Goal: Information Seeking & Learning: Learn about a topic

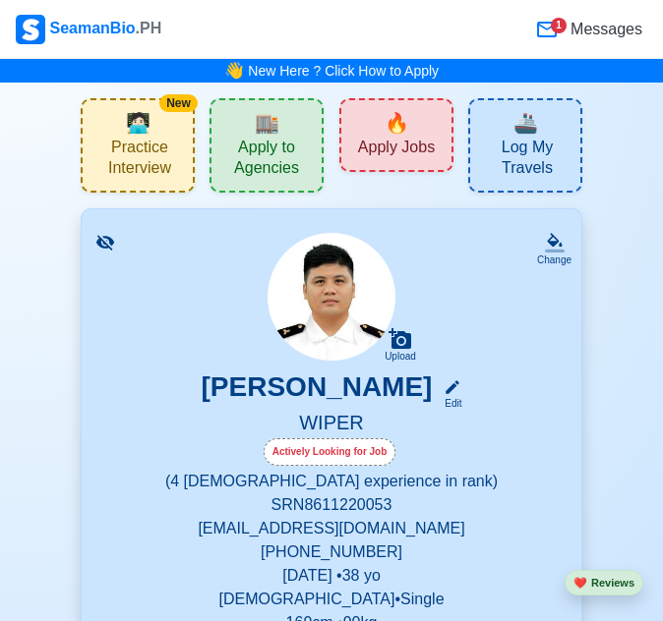
click at [410, 115] on div "🔥 Apply Jobs" at bounding box center [396, 135] width 114 height 74
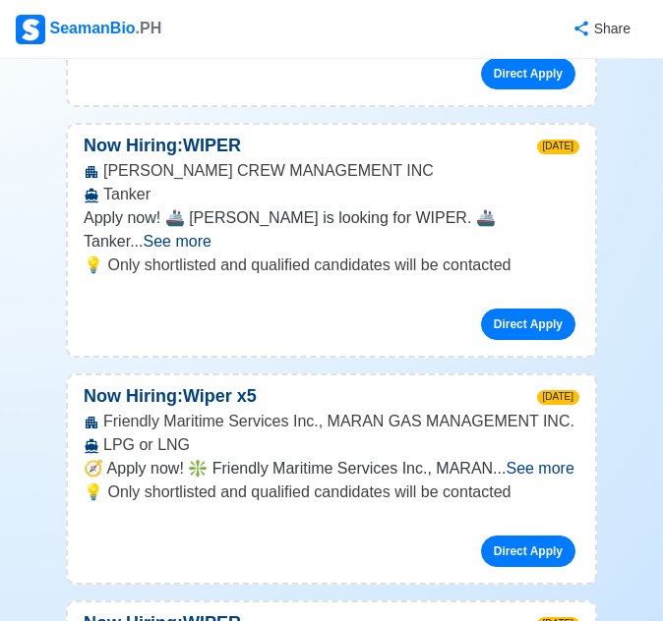
scroll to position [590, 0]
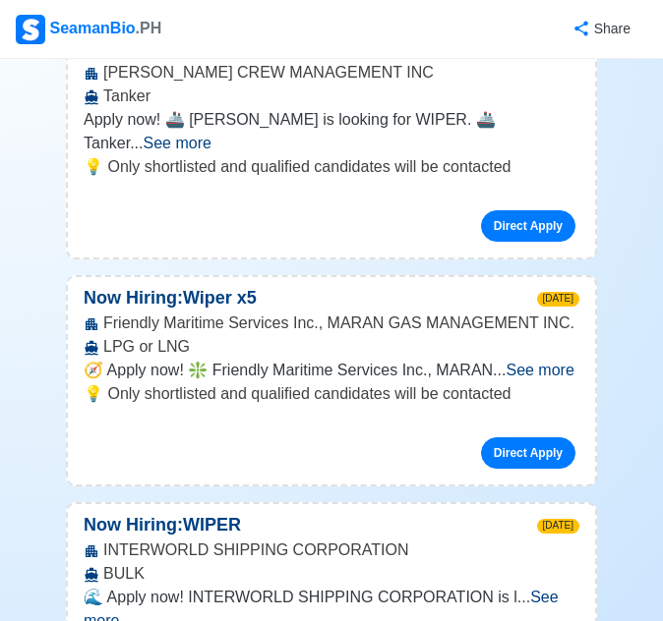
click at [543, 362] on span "See more" at bounding box center [539, 370] width 68 height 17
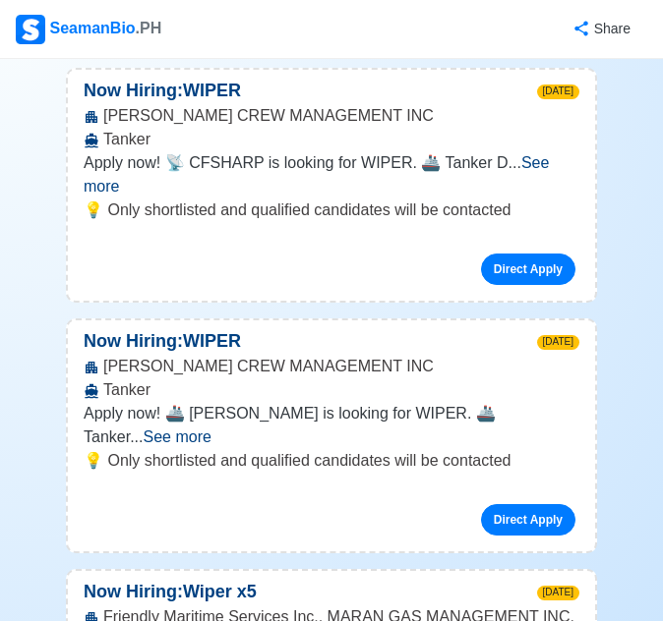
scroll to position [0, 0]
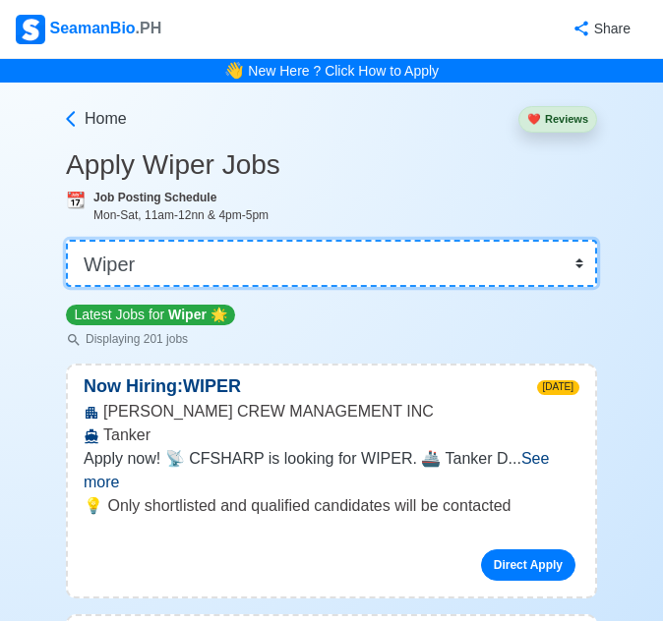
click at [460, 270] on select "👉 Select Rank or Position Master Chief Officer 2nd Officer 3rd Officer Junior O…" at bounding box center [331, 263] width 531 height 47
select select "[PERSON_NAME]"
click at [73, 240] on select "👉 Select Rank or Position Master Chief Officer 2nd Officer 3rd Officer Junior O…" at bounding box center [331, 263] width 531 height 47
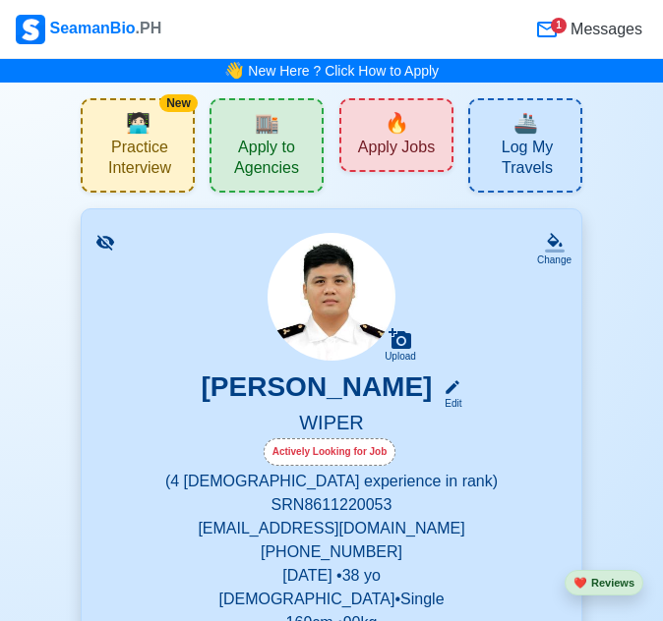
click at [105, 235] on icon at bounding box center [105, 243] width 20 height 20
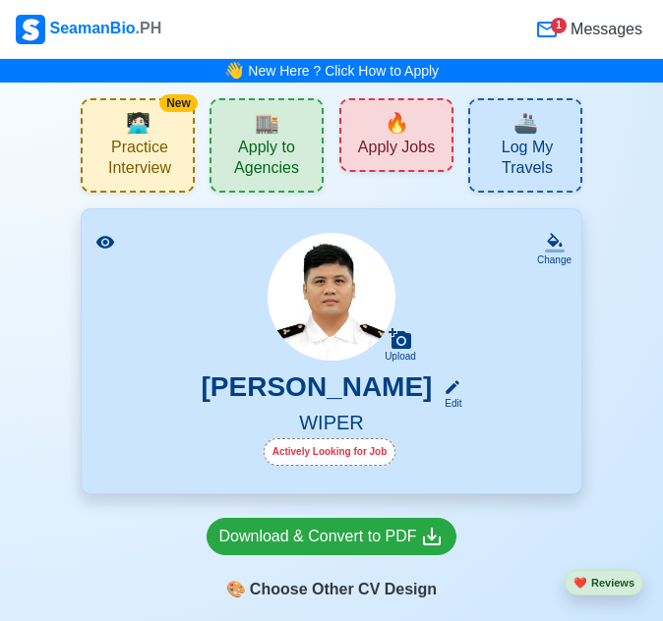
click at [477, 246] on div "Upload [PERSON_NAME] Edit WIPER Actively Looking for Job" at bounding box center [331, 351] width 452 height 237
click at [551, 27] on icon at bounding box center [547, 30] width 24 height 24
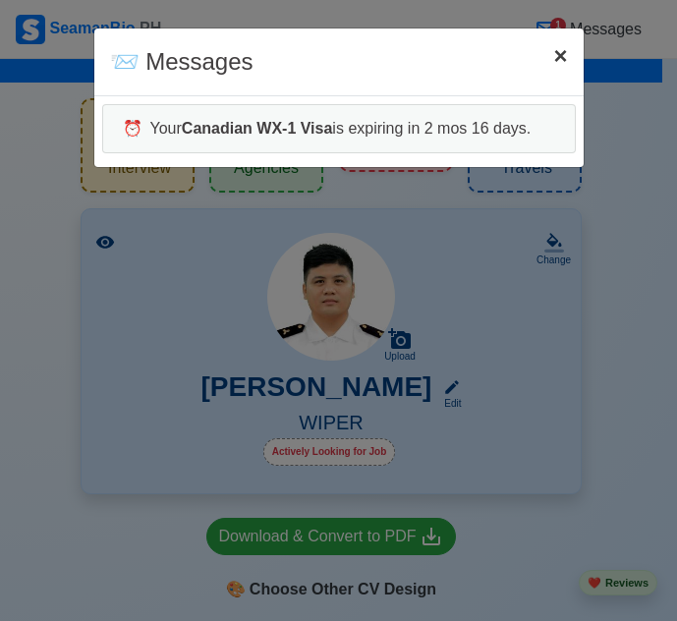
click at [565, 55] on span "×" at bounding box center [560, 55] width 14 height 27
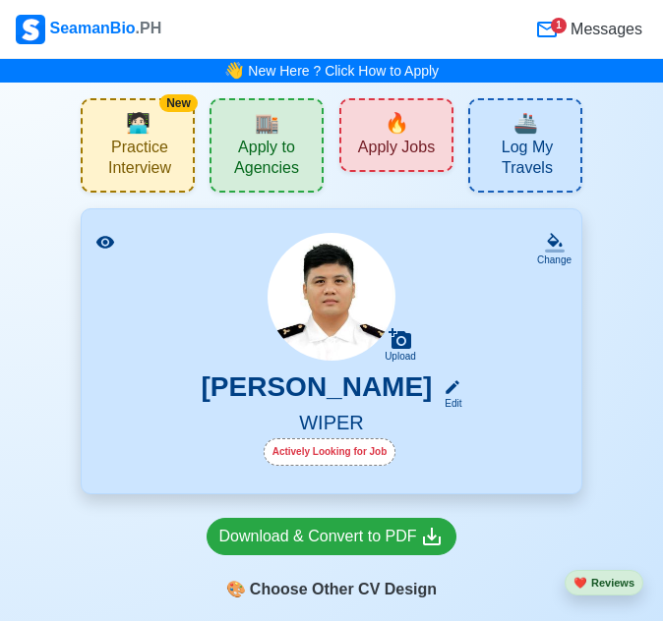
click at [153, 134] on div "New 🧑🏻‍💻 Practice Interview" at bounding box center [138, 145] width 114 height 94
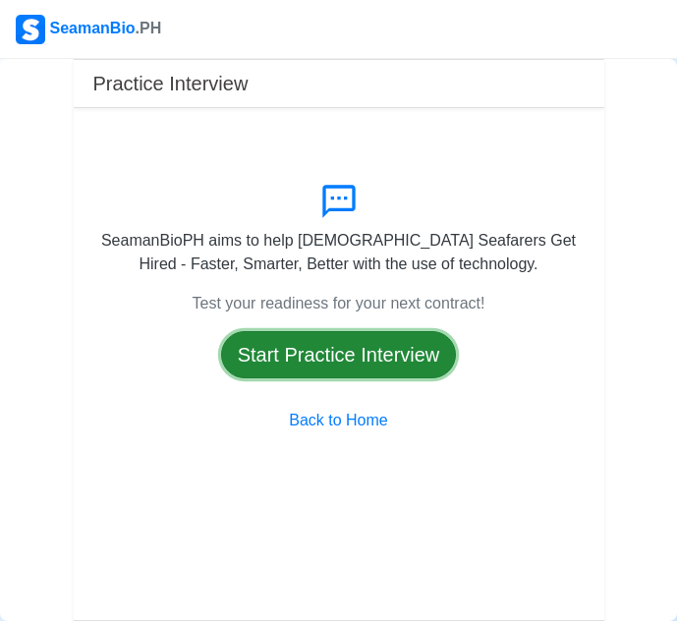
click at [341, 366] on button "Start Practice Interview" at bounding box center [339, 354] width 236 height 47
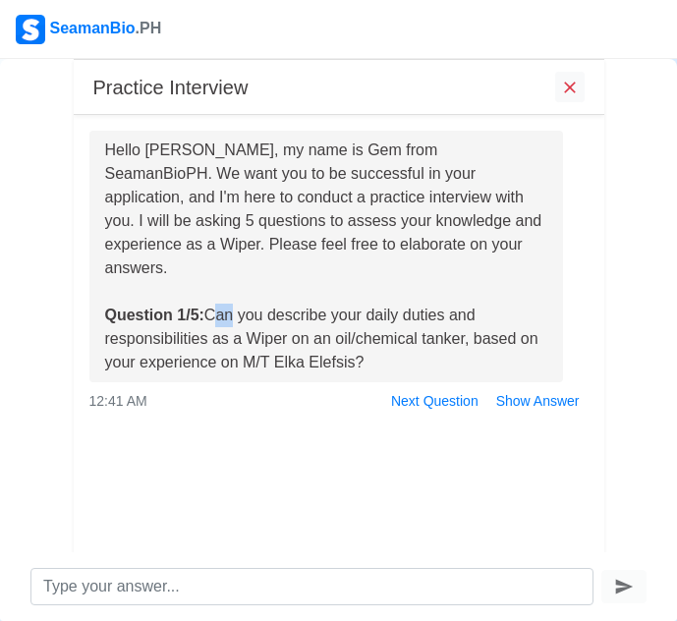
drag, startPoint x: 208, startPoint y: 296, endPoint x: 225, endPoint y: 298, distance: 16.8
click at [225, 298] on div "Hello [PERSON_NAME], my name is Gem from SeamanBioPH. We want you to be success…" at bounding box center [326, 257] width 443 height 236
click at [345, 294] on div "Hello [PERSON_NAME], my name is Gem from SeamanBioPH. We want you to be success…" at bounding box center [326, 257] width 443 height 236
click at [555, 386] on button "Show Answer" at bounding box center [538, 401] width 101 height 30
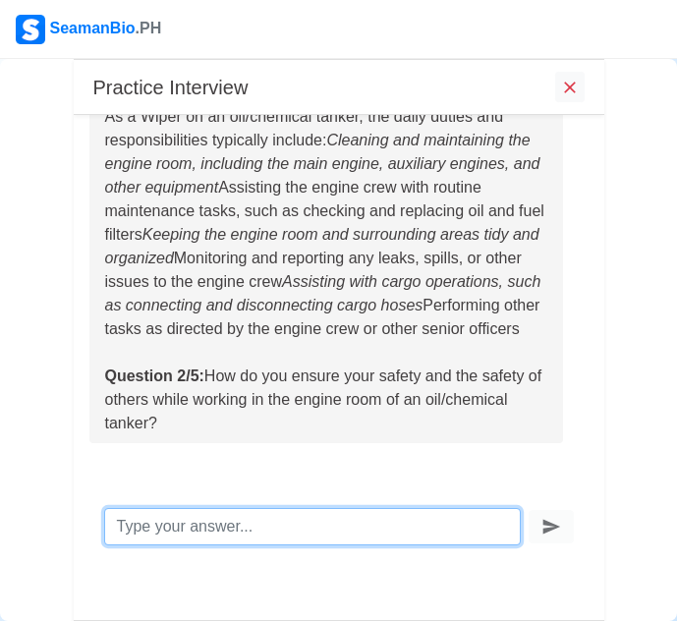
scroll to position [450, 0]
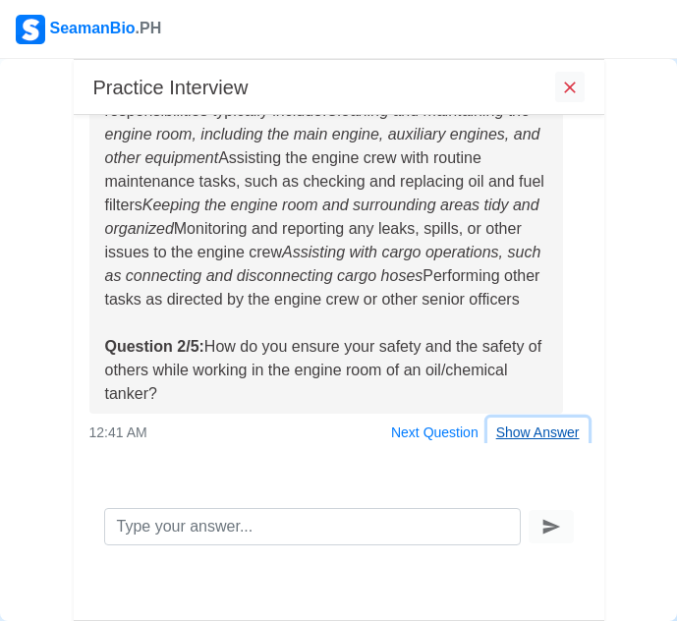
click at [504, 434] on button "Show Answer" at bounding box center [538, 433] width 101 height 30
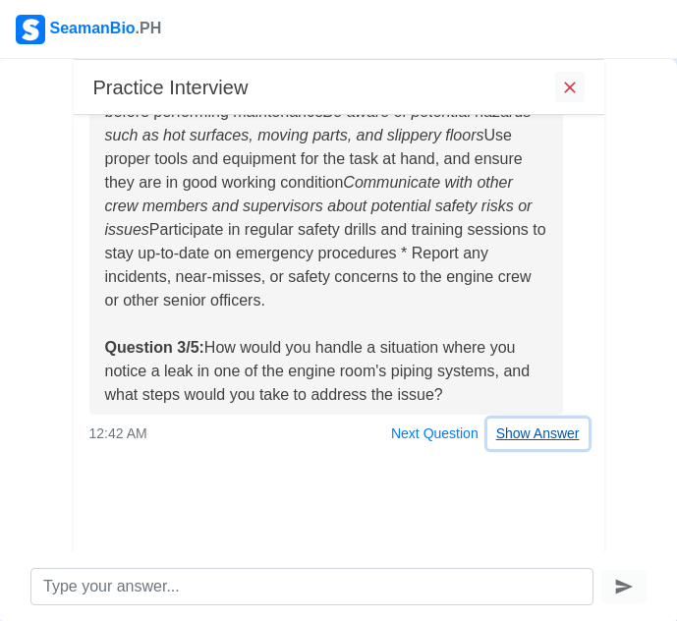
scroll to position [1026, 0]
click at [505, 375] on div "To ensure safety while working in the engine room of an oil/chemical tanker, a …" at bounding box center [339, 211] width 529 height 475
click at [515, 426] on button "Show Answer" at bounding box center [538, 434] width 101 height 30
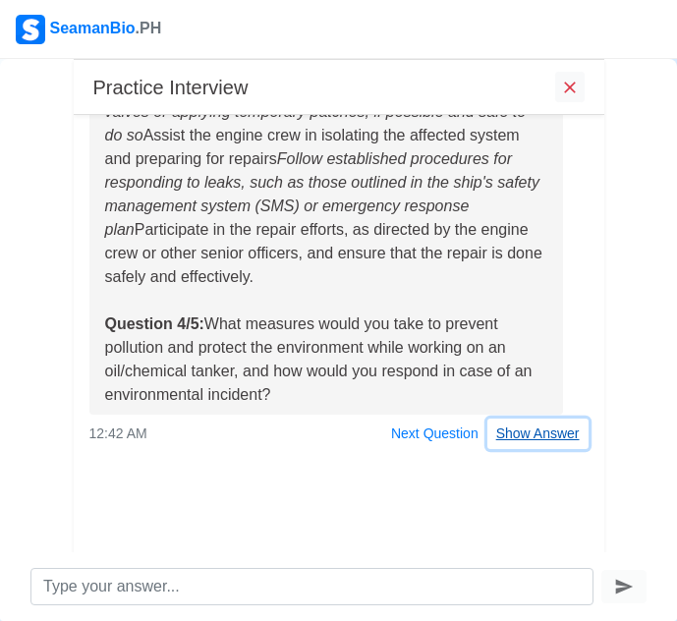
scroll to position [1602, 0]
click at [509, 367] on div "If a Wiper notices a leak in one of the engine room's piping systems, they shou…" at bounding box center [339, 211] width 529 height 475
click at [519, 432] on button "Show Answer" at bounding box center [538, 434] width 101 height 30
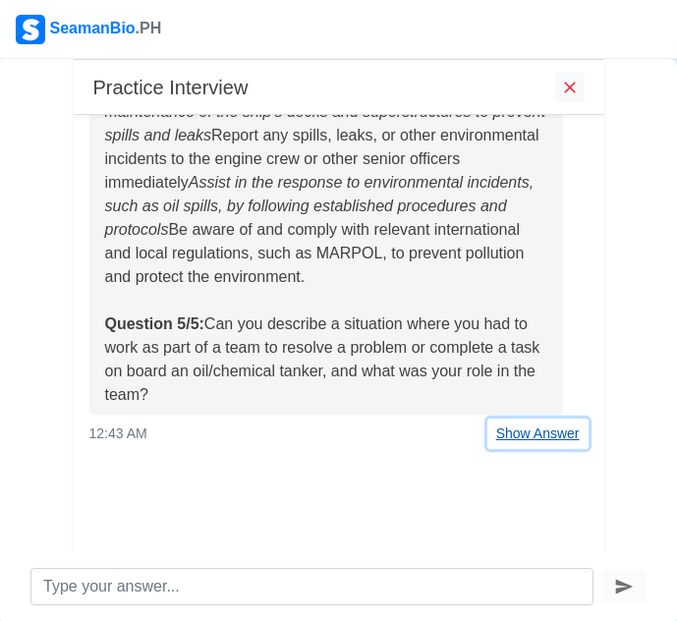
scroll to position [2225, 0]
click at [533, 370] on div "To prevent pollution and protect the environment while working on an oil/chemic…" at bounding box center [339, 200] width 529 height 498
click at [517, 426] on button "Show Answer" at bounding box center [538, 434] width 101 height 30
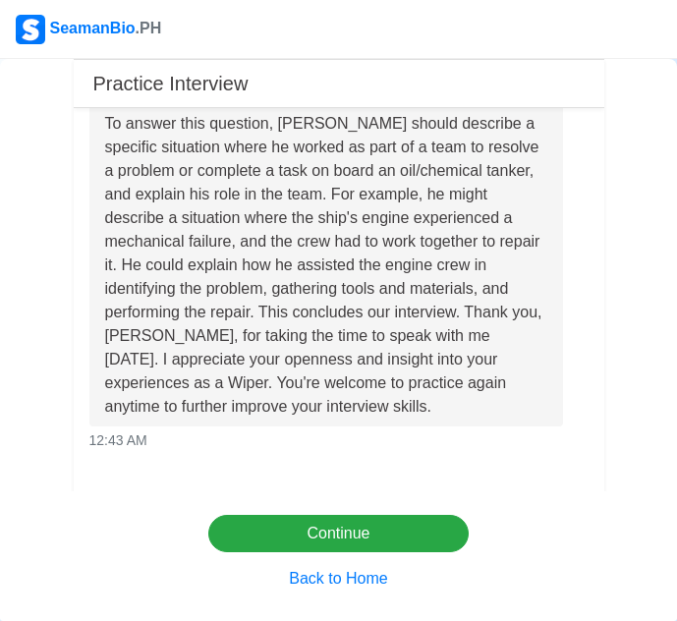
scroll to position [2738, 0]
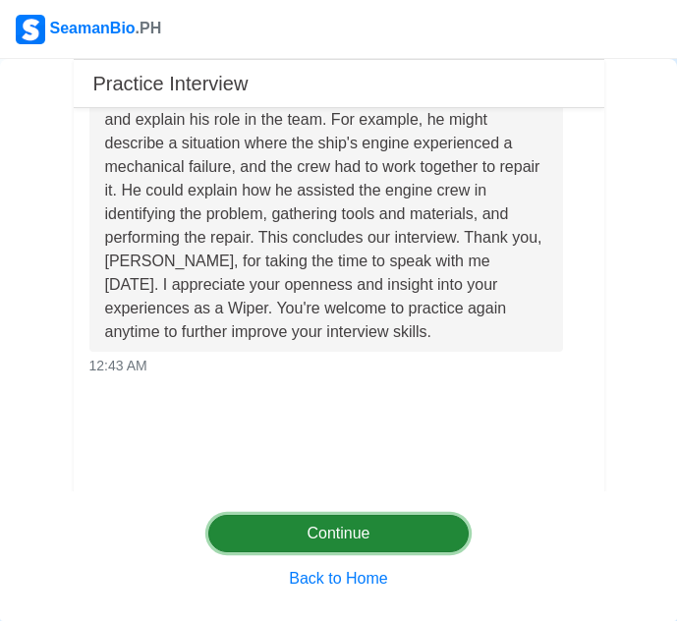
click at [409, 529] on button "Continue" at bounding box center [338, 533] width 260 height 37
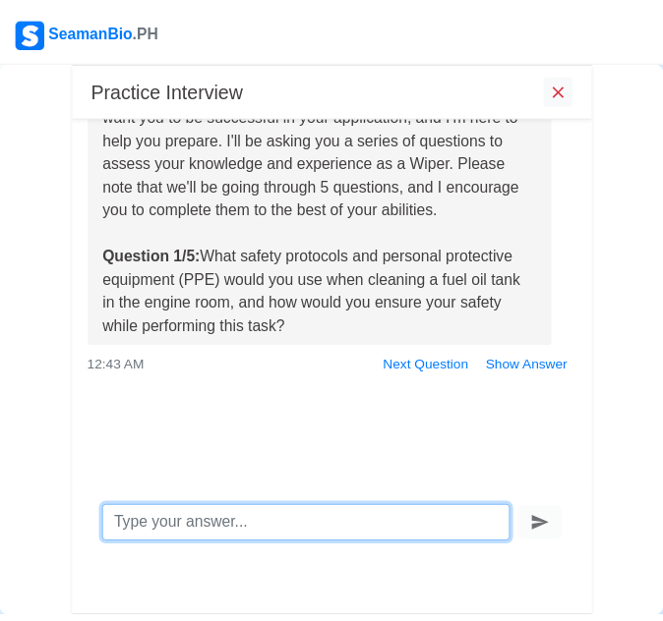
scroll to position [0, 0]
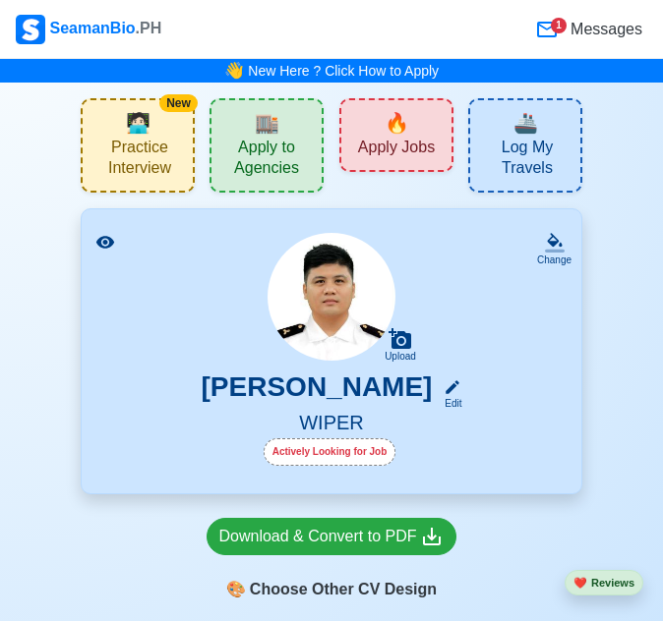
click at [176, 142] on span "Practice Interview" at bounding box center [139, 160] width 98 height 45
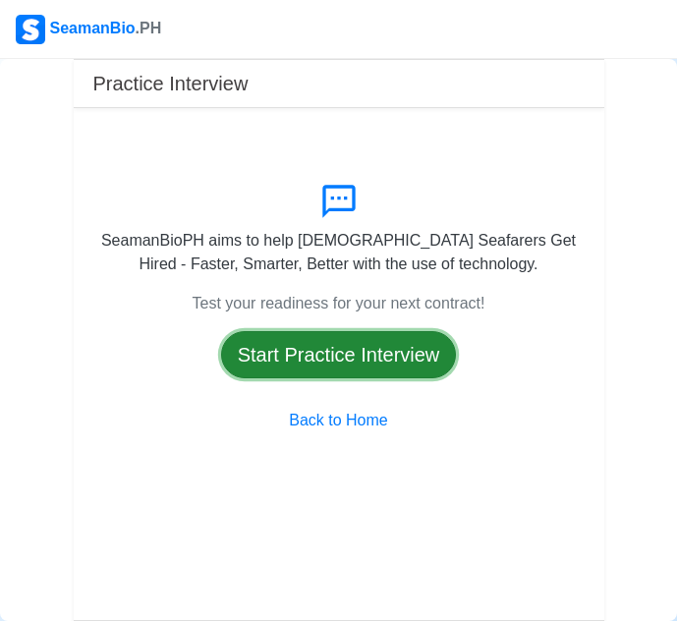
click at [357, 365] on button "Start Practice Interview" at bounding box center [339, 354] width 236 height 47
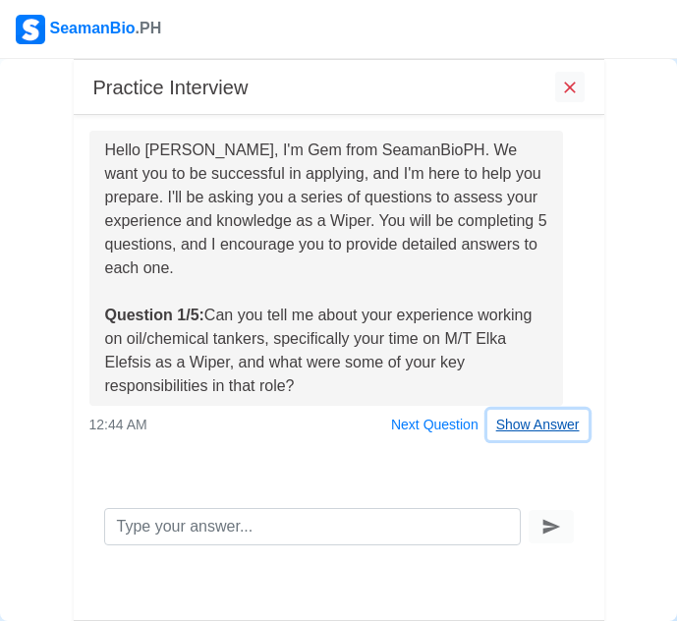
click at [509, 430] on button "Show Answer" at bounding box center [538, 425] width 101 height 30
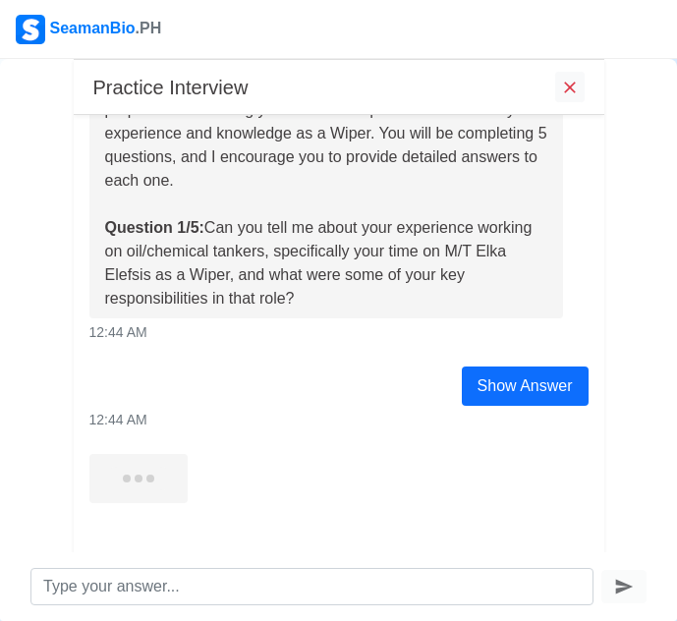
scroll to position [128, 0]
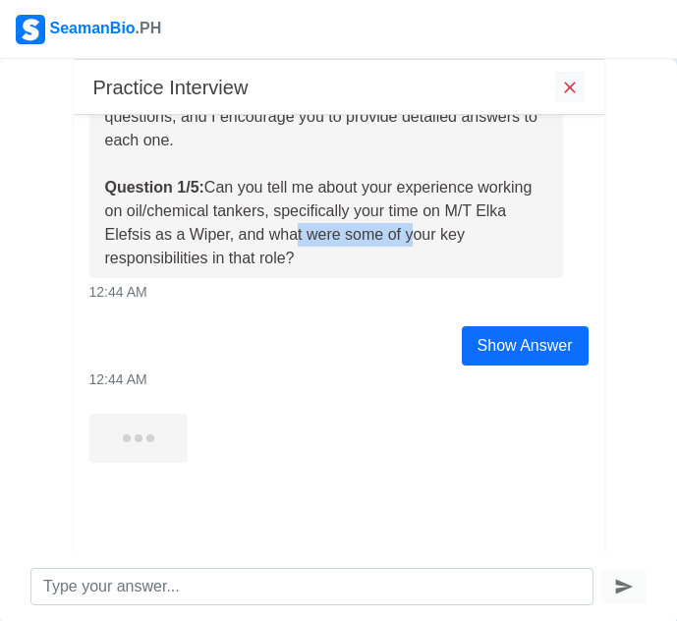
drag, startPoint x: 350, startPoint y: 232, endPoint x: 464, endPoint y: 234, distance: 114.0
click at [464, 234] on div "Hello [PERSON_NAME], I'm Gem from SeamanBioPH. We want you to be successful in …" at bounding box center [326, 140] width 443 height 259
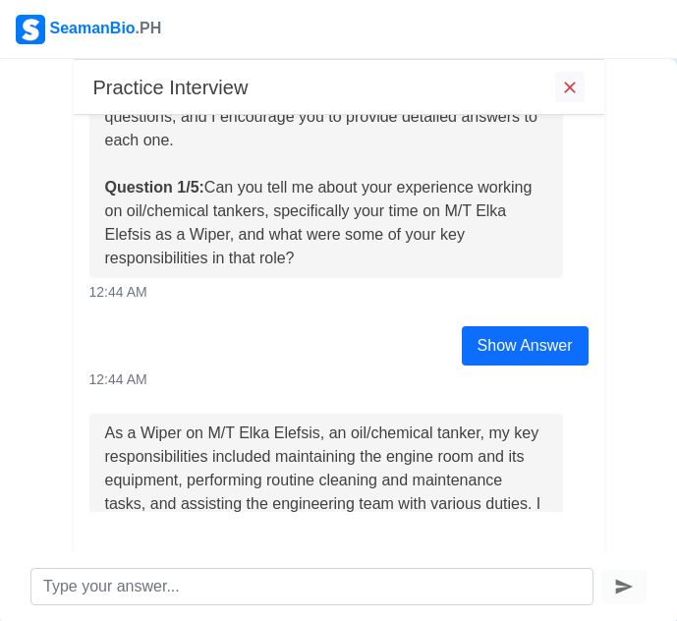
click at [453, 271] on div "Hello [PERSON_NAME], I'm Gem from SeamanBioPH. We want you to be successful in …" at bounding box center [339, 153] width 529 height 300
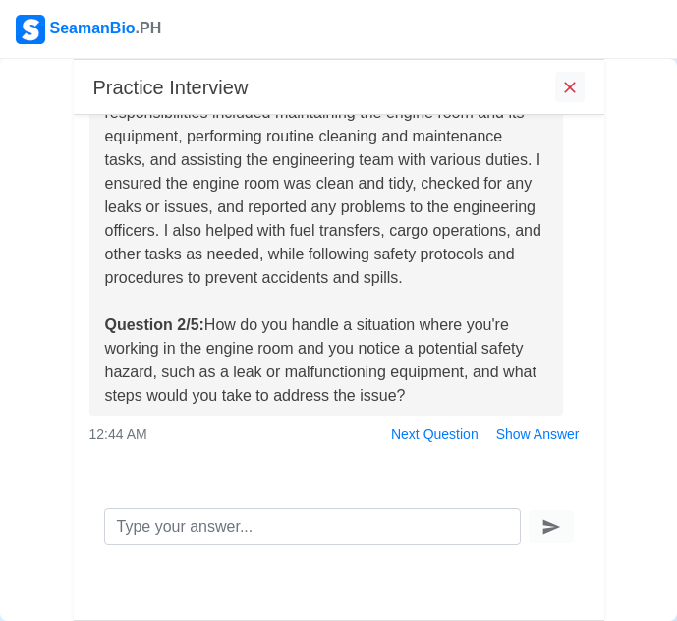
scroll to position [474, 0]
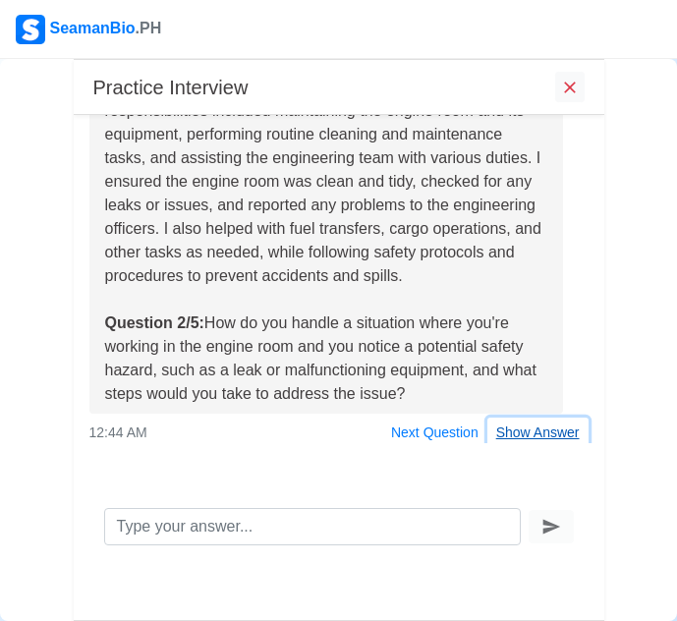
click at [504, 429] on button "Show Answer" at bounding box center [538, 433] width 101 height 30
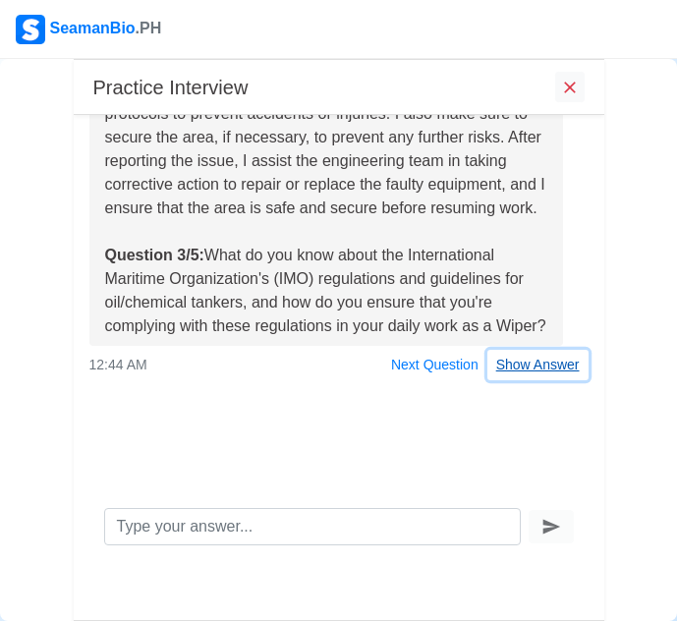
scroll to position [1050, 0]
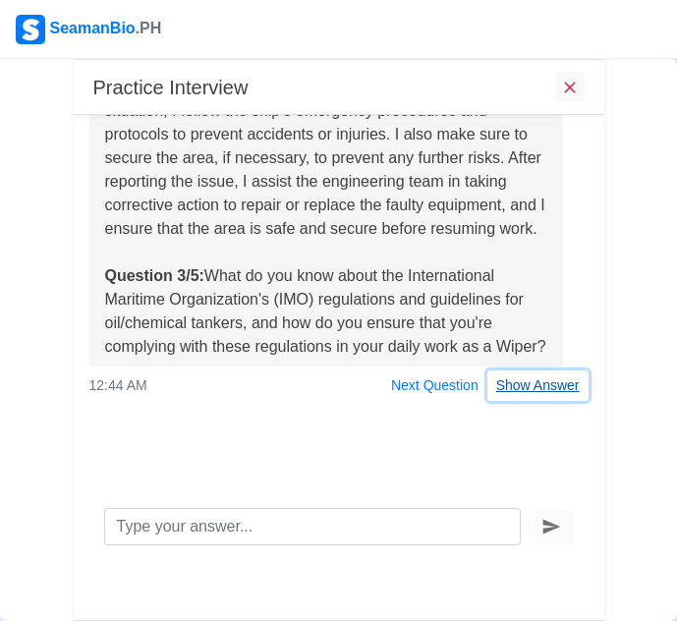
click at [522, 383] on div "When I notice a potential safety hazard in the engine room, such as a leak or m…" at bounding box center [339, 187] width 529 height 428
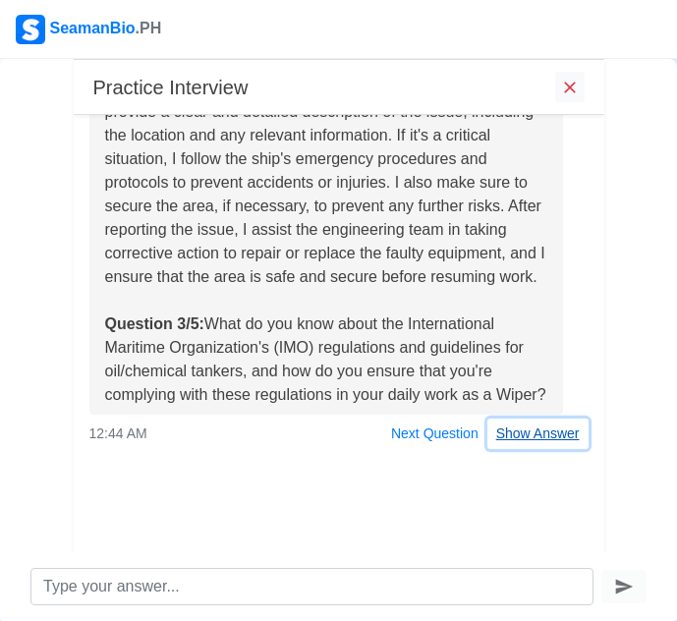
click at [517, 424] on button "Show Answer" at bounding box center [538, 434] width 101 height 30
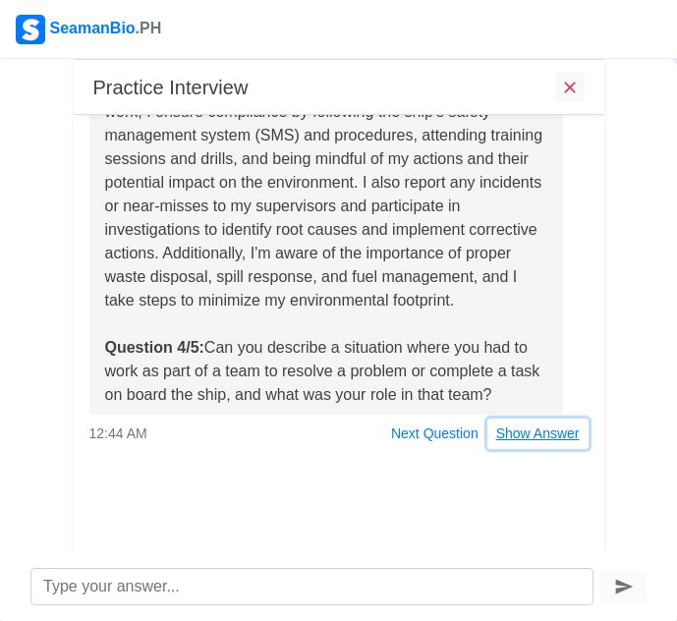
scroll to position [1673, 0]
click at [514, 382] on div "As a Wiper on an oil/chemical tanker, I'm familiar with the International Marit…" at bounding box center [339, 200] width 529 height 498
click at [519, 430] on button "Show Answer" at bounding box center [538, 434] width 101 height 30
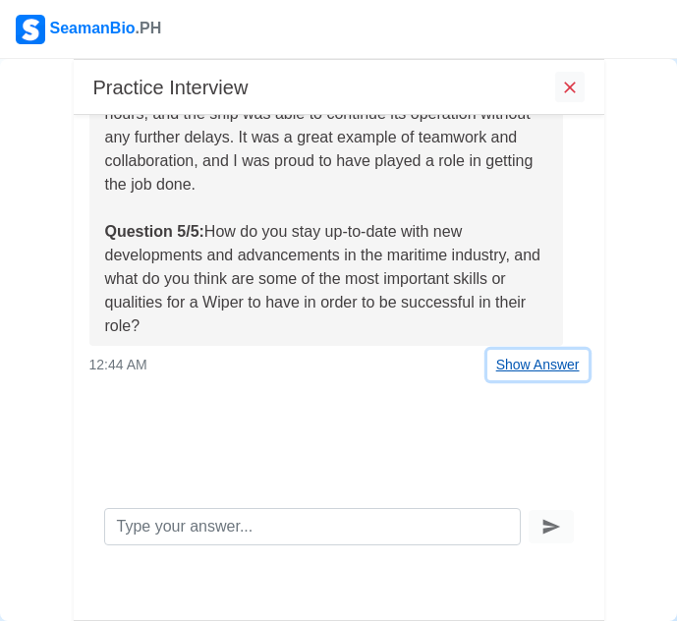
scroll to position [2343, 0]
click at [518, 377] on div "One situation that comes to mind is when we had a mechanical issue with one of …" at bounding box center [339, 95] width 529 height 569
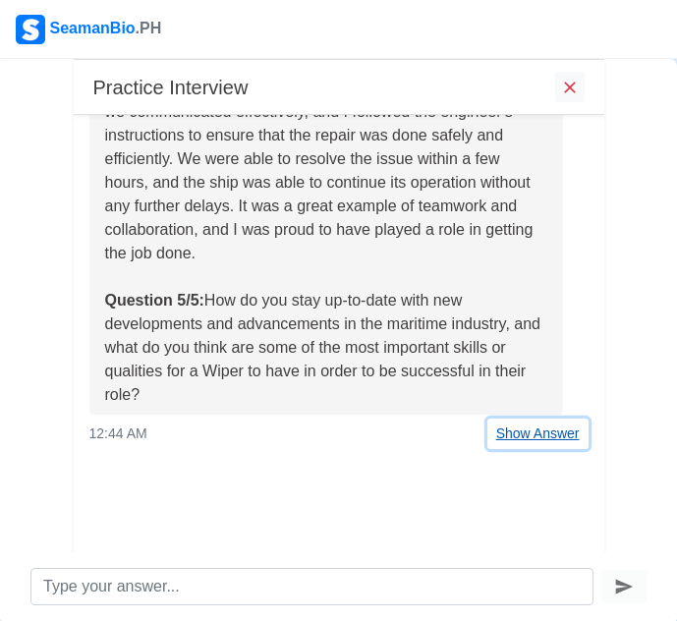
click at [521, 441] on button "Show Answer" at bounding box center [538, 434] width 101 height 30
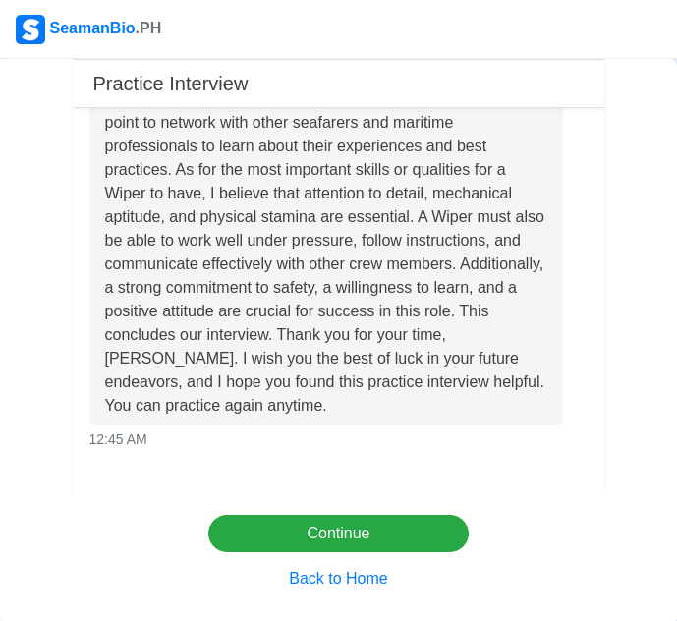
scroll to position [2951, 0]
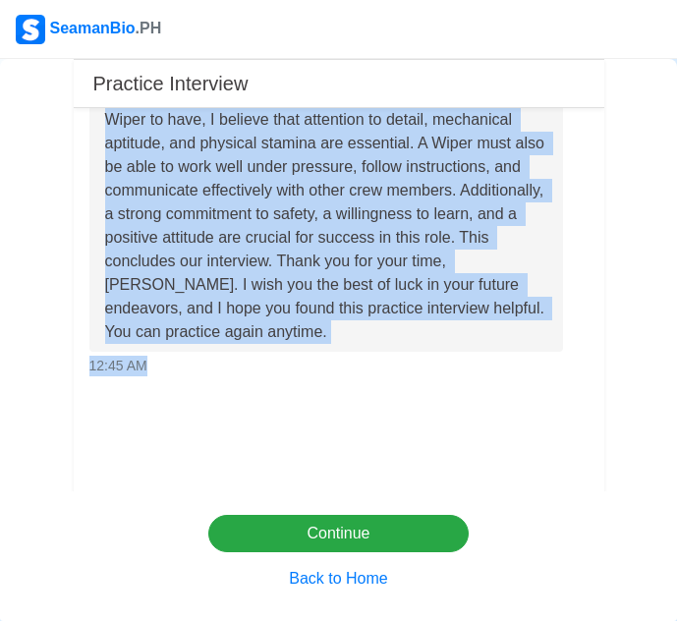
drag, startPoint x: 106, startPoint y: 139, endPoint x: 533, endPoint y: 430, distance: 516.4
click at [533, 430] on div "Hello [PERSON_NAME], I'm Gem from SeamanBioPH. We want you to be successful in …" at bounding box center [339, 310] width 531 height 404
drag, startPoint x: 324, startPoint y: 238, endPoint x: 221, endPoint y: 385, distance: 180.0
click at [221, 385] on div "Hello [PERSON_NAME], I'm Gem from SeamanBioPH. We want you to be successful in …" at bounding box center [339, 310] width 531 height 404
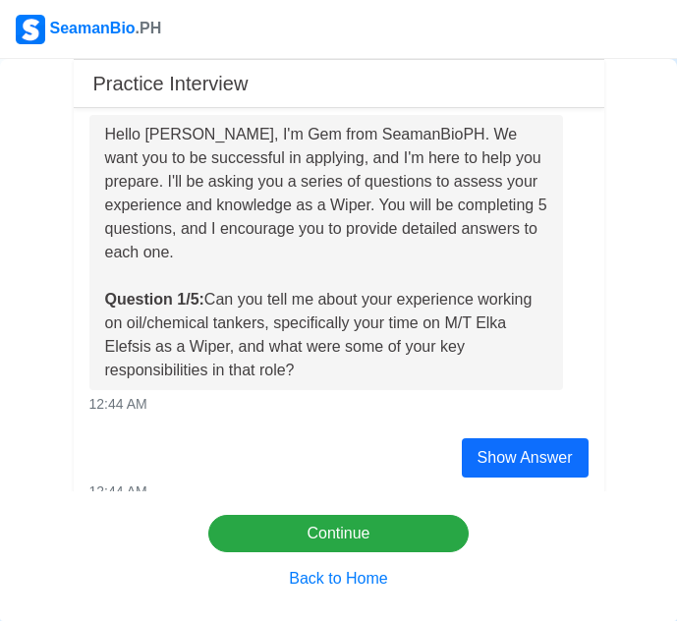
scroll to position [0, 0]
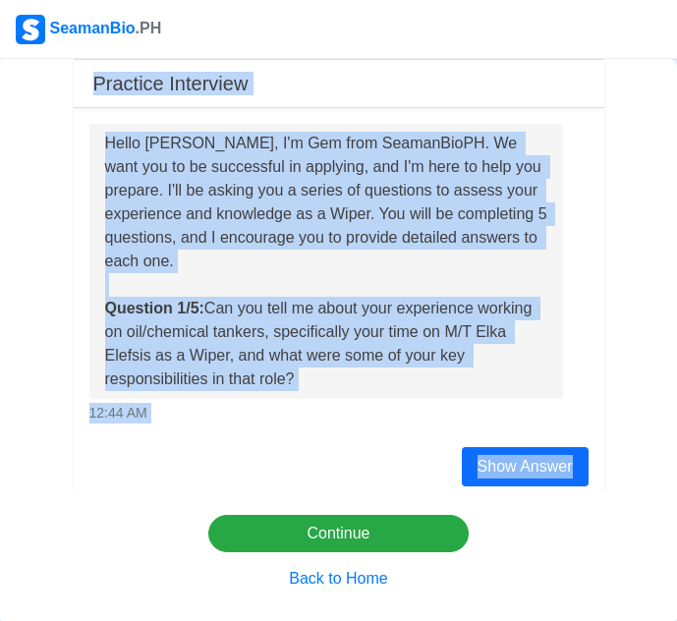
drag, startPoint x: 93, startPoint y: 84, endPoint x: 583, endPoint y: 433, distance: 601.7
click at [583, 433] on div "Practice Interview Hello [PERSON_NAME], I'm Gem from SeamanBioPH. We want you t…" at bounding box center [339, 340] width 531 height 562
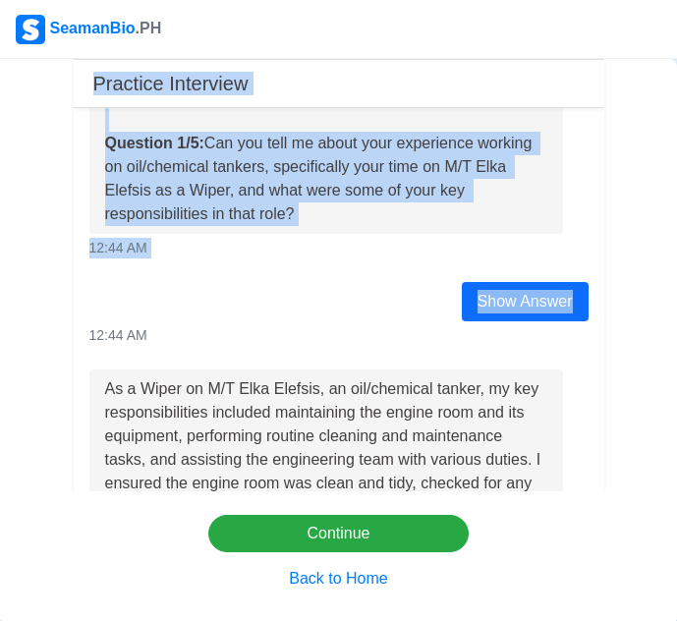
scroll to position [197, 0]
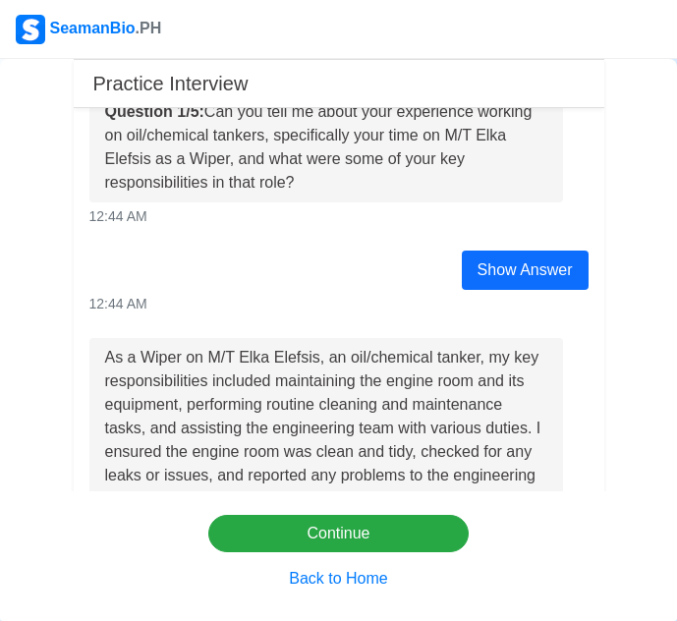
drag, startPoint x: 497, startPoint y: 291, endPoint x: 533, endPoint y: 303, distance: 37.3
click at [533, 303] on div "Show Answer 12:44 AM" at bounding box center [339, 283] width 529 height 64
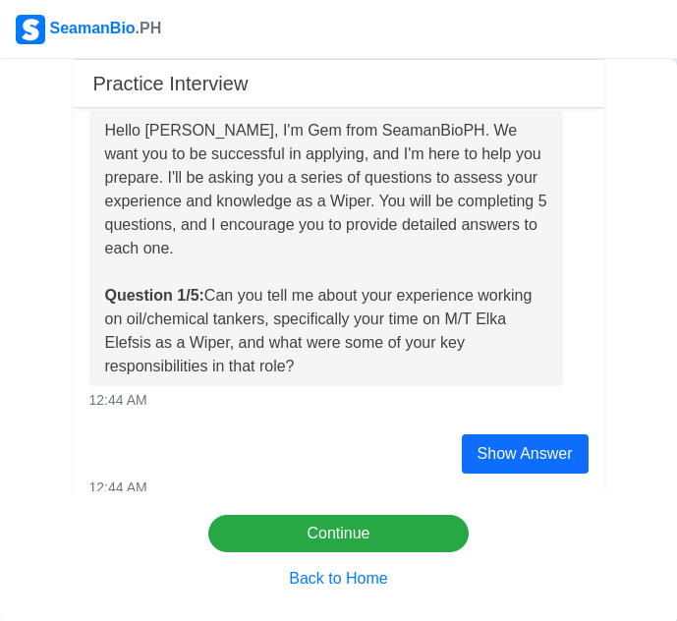
scroll to position [0, 0]
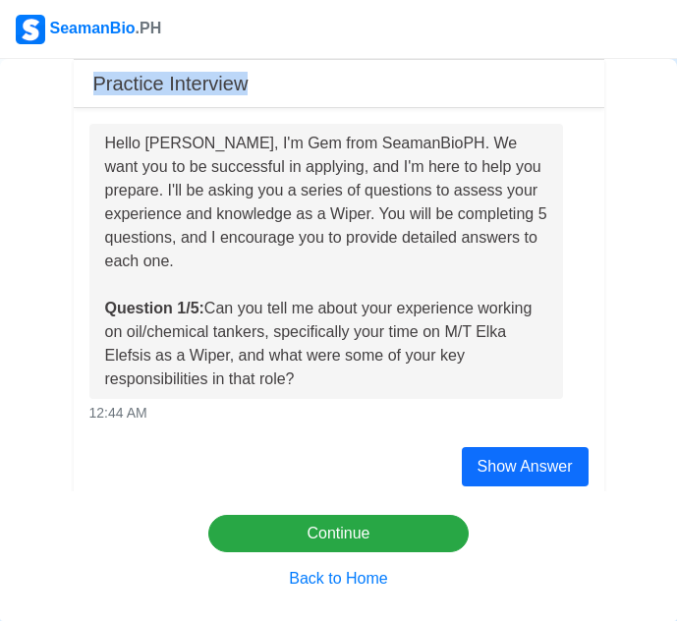
drag, startPoint x: 94, startPoint y: 83, endPoint x: 263, endPoint y: 80, distance: 169.1
click at [263, 80] on div "Practice Interview" at bounding box center [339, 84] width 531 height 48
copy h5 "Practice Interview"
drag, startPoint x: 106, startPoint y: 145, endPoint x: 417, endPoint y: 376, distance: 387.1
click at [417, 376] on div "Hello [PERSON_NAME], I'm Gem from SeamanBioPH. We want you to be successful in …" at bounding box center [326, 261] width 443 height 259
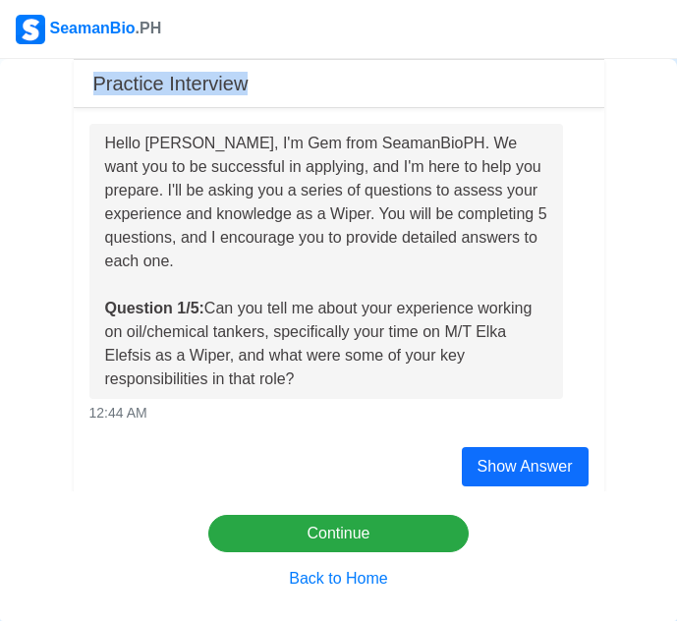
copy div "Hello [PERSON_NAME], I'm Gem from SeamanBioPH. We want you to be successful in …"
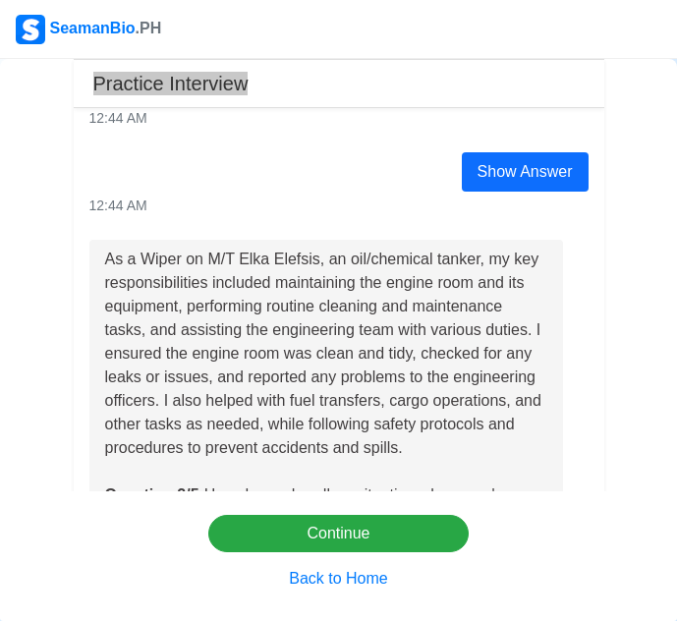
scroll to position [393, 0]
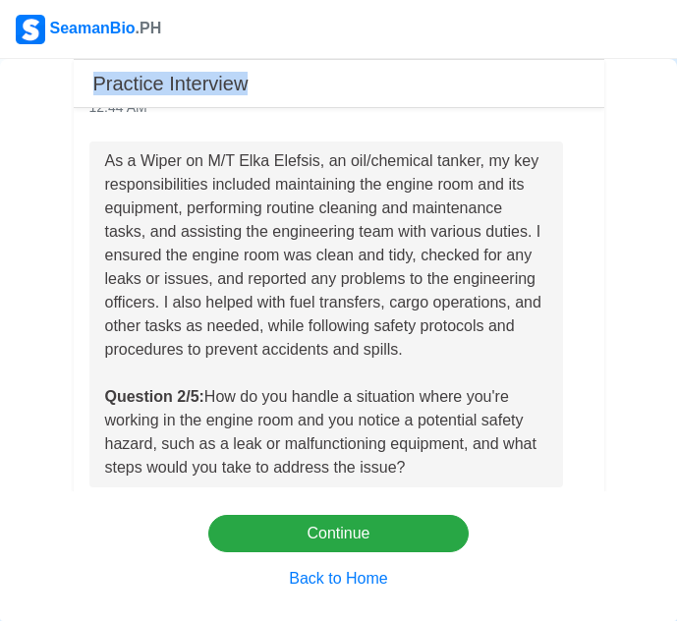
drag, startPoint x: 108, startPoint y: 162, endPoint x: 452, endPoint y: 472, distance: 462.8
click at [452, 472] on div "As a Wiper on M/T Elka Elefsis, an oil/chemical tanker, my key responsibilities…" at bounding box center [326, 314] width 443 height 330
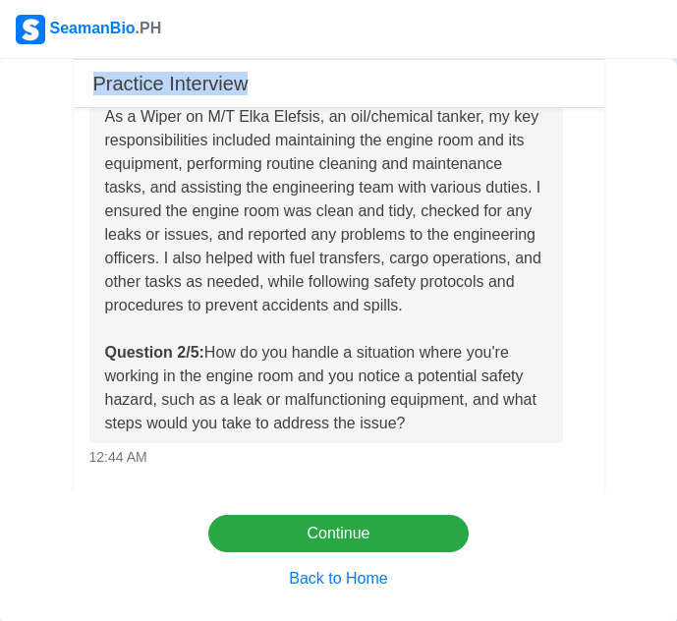
scroll to position [483, 0]
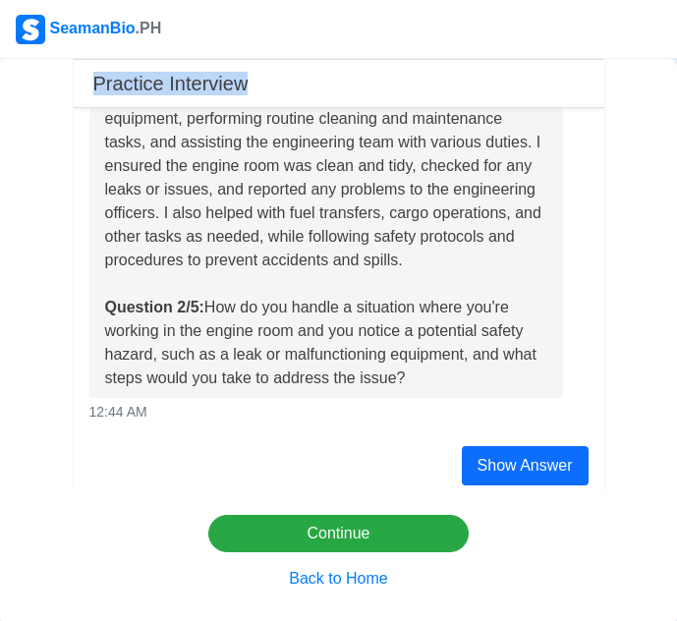
copy div "As a Wiper on M/T Elka Elefsis, an oil/chemical tanker, my key responsibilities…"
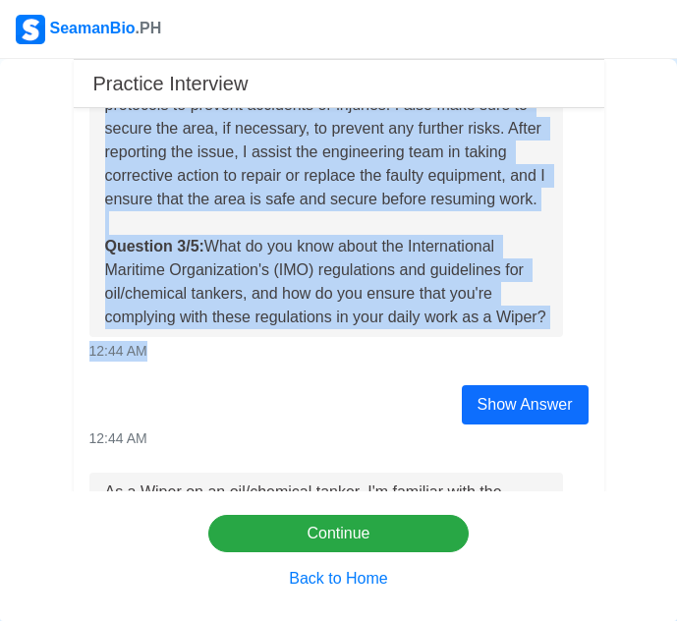
scroll to position [1033, 0]
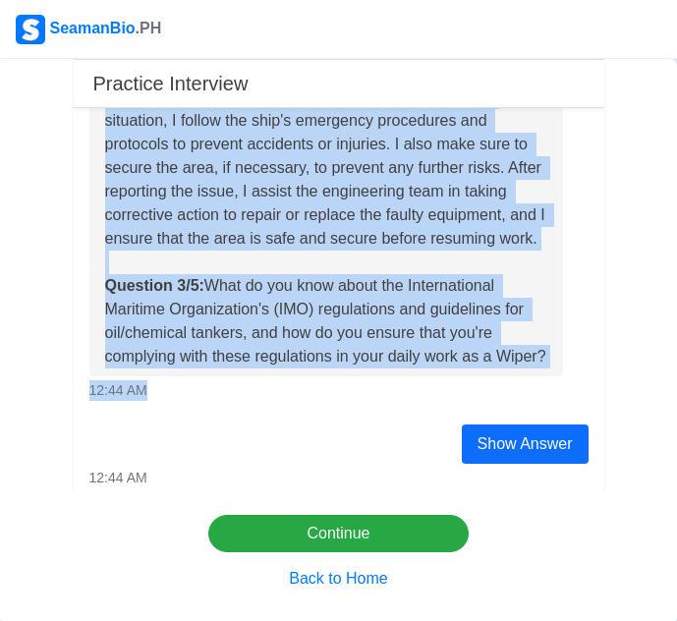
drag, startPoint x: 107, startPoint y: 157, endPoint x: 513, endPoint y: 410, distance: 478.1
click at [513, 369] on div "When I notice a potential safety hazard in the engine room, such as a leak or m…" at bounding box center [326, 179] width 443 height 377
copy div "When I notice a potential safety hazard in the engine room, such as a leak or m…"
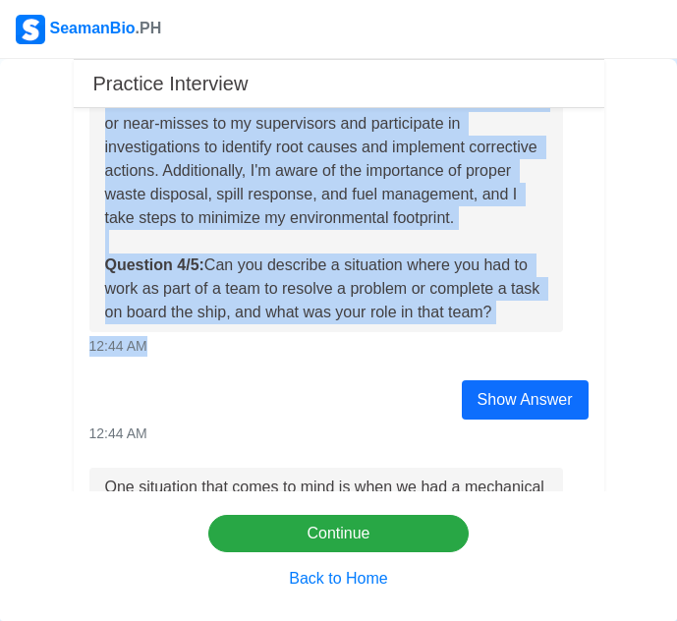
scroll to position [1701, 0]
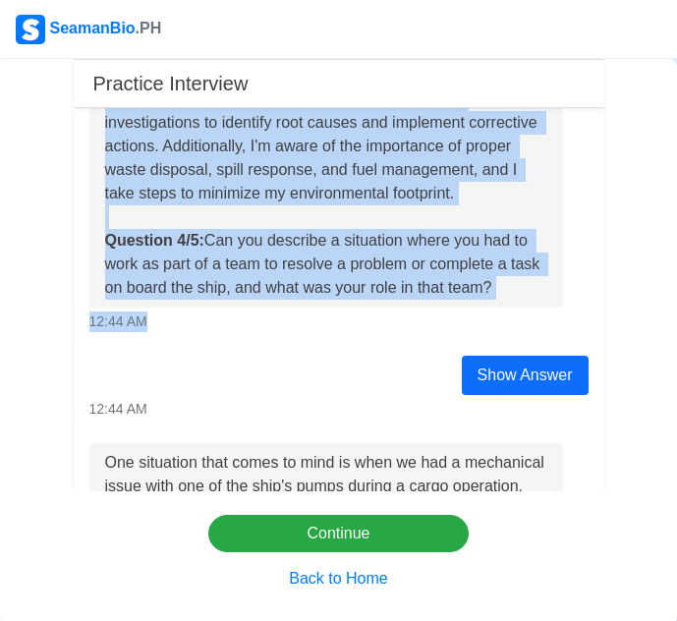
drag, startPoint x: 105, startPoint y: 184, endPoint x: 554, endPoint y: 361, distance: 482.8
click at [554, 332] on div "As a Wiper on an oil/chemical tanker, I'm familiar with the International Marit…" at bounding box center [339, 88] width 529 height 489
copy div "As a Wiper on an oil/chemical tanker, I'm familiar with the International Marit…"
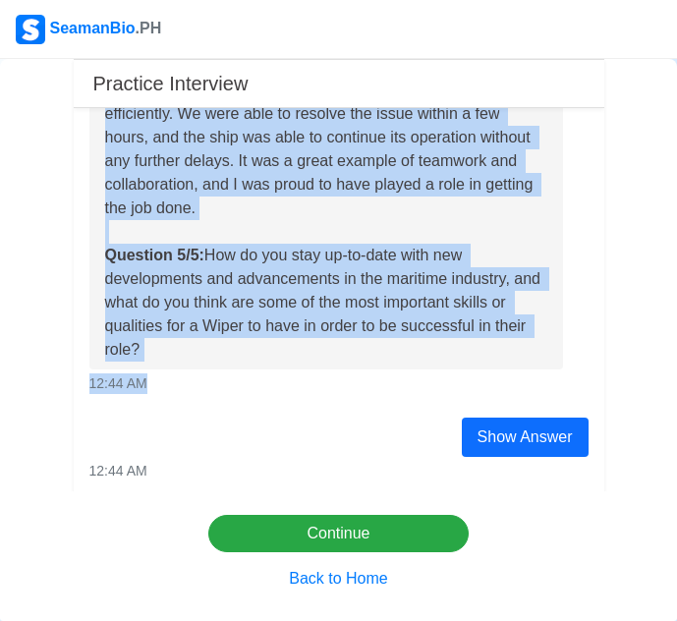
scroll to position [2311, 0]
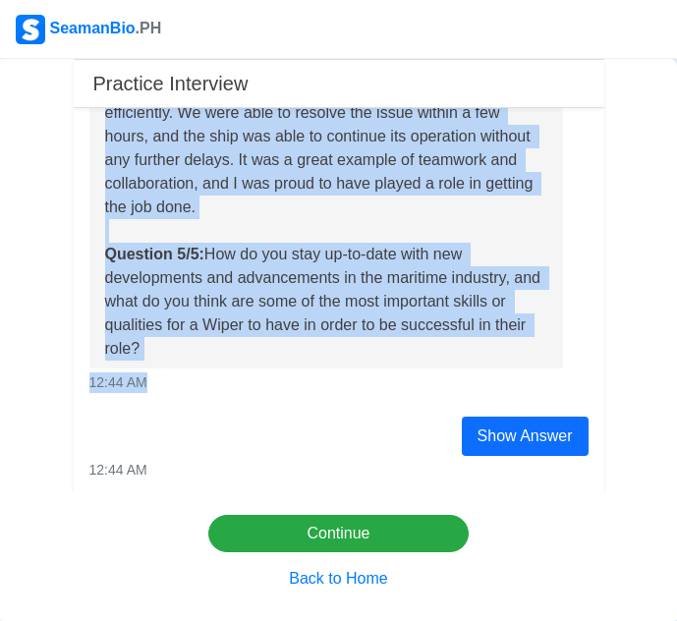
drag, startPoint x: 106, startPoint y: 237, endPoint x: 510, endPoint y: 434, distance: 449.7
click at [510, 369] on div "One situation that comes to mind is when we had a mechanical issue with one of …" at bounding box center [326, 101] width 475 height 535
copy div "One situation that comes to mind is when we had a mechanical issue with one of …"
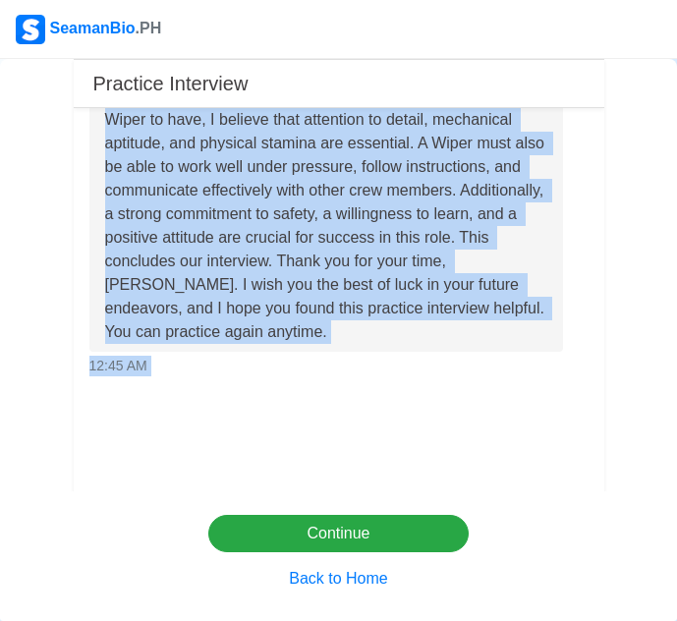
scroll to position [2951, 0]
drag, startPoint x: 98, startPoint y: 201, endPoint x: 482, endPoint y: 324, distance: 402.9
click at [482, 324] on div "I stay up-to-date with new developments and advancements in the maritime indust…" at bounding box center [326, 143] width 475 height 417
copy div "I stay up-to-date with new developments and advancements in the maritime indust…"
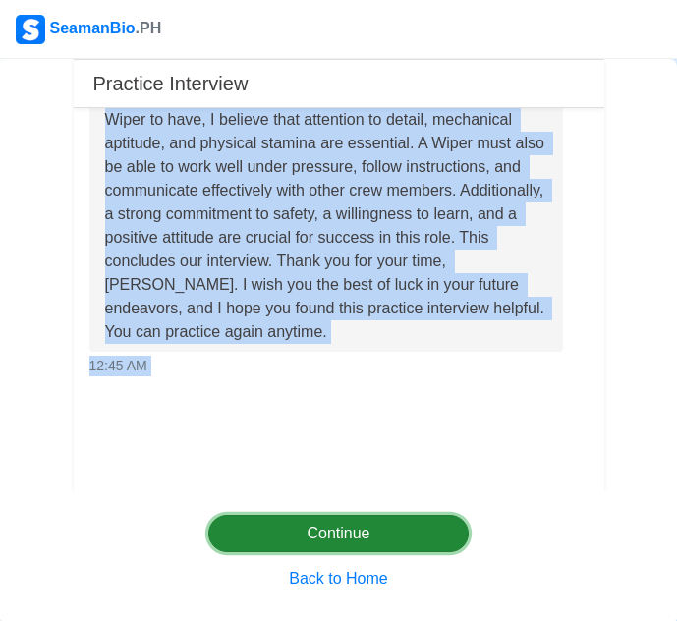
click at [402, 535] on button "Continue" at bounding box center [338, 533] width 260 height 37
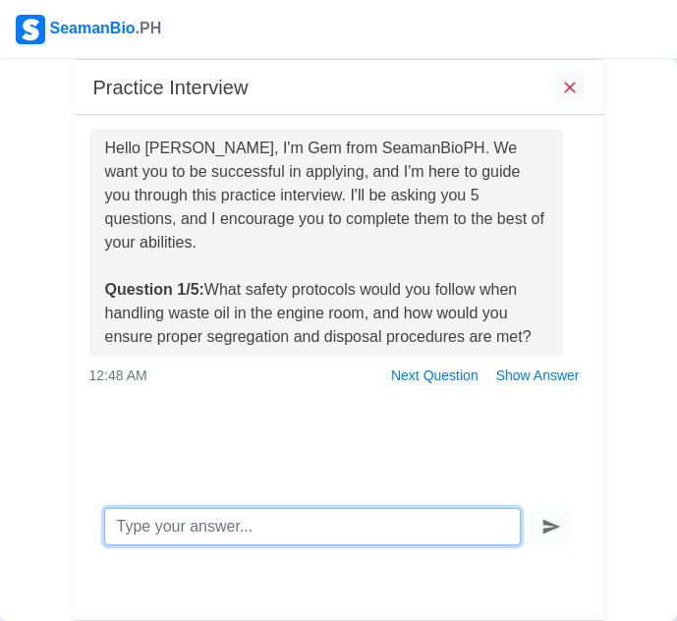
scroll to position [0, 0]
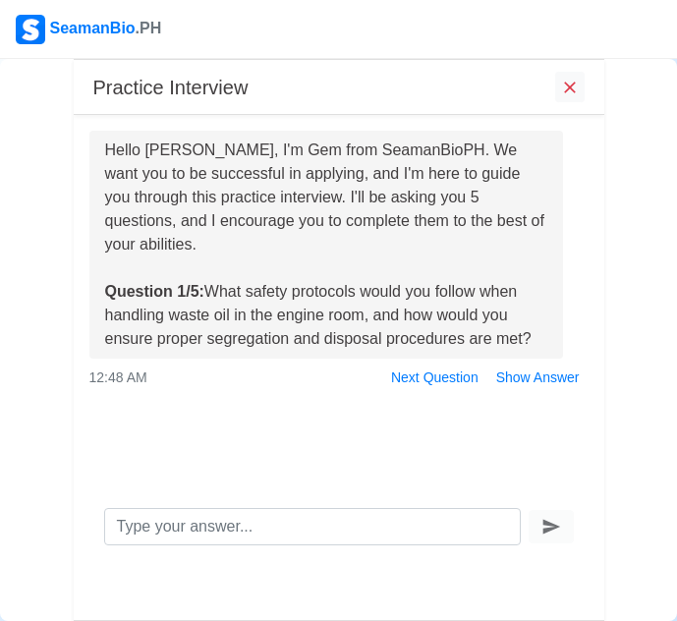
drag, startPoint x: 101, startPoint y: 148, endPoint x: 550, endPoint y: 343, distance: 489.6
click at [550, 343] on div "Hello [PERSON_NAME], I'm Gem from SeamanBioPH. We want you to be successful in …" at bounding box center [339, 262] width 529 height 262
copy div "Hello [PERSON_NAME], I'm Gem from SeamanBioPH. We want you to be successful in …"
drag, startPoint x: 94, startPoint y: 86, endPoint x: 276, endPoint y: 86, distance: 181.8
click at [276, 86] on div "Practice Interview" at bounding box center [339, 87] width 531 height 55
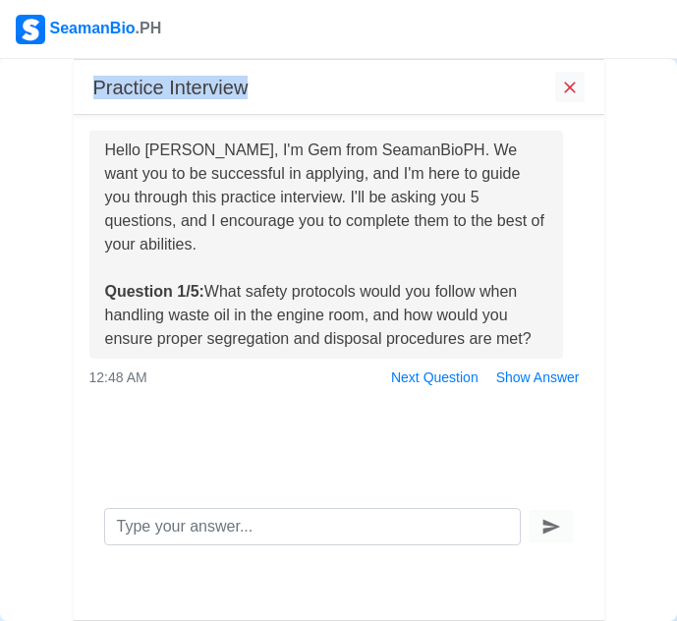
copy h5 "Practice Interview"
click at [503, 379] on button "Show Answer" at bounding box center [538, 378] width 101 height 30
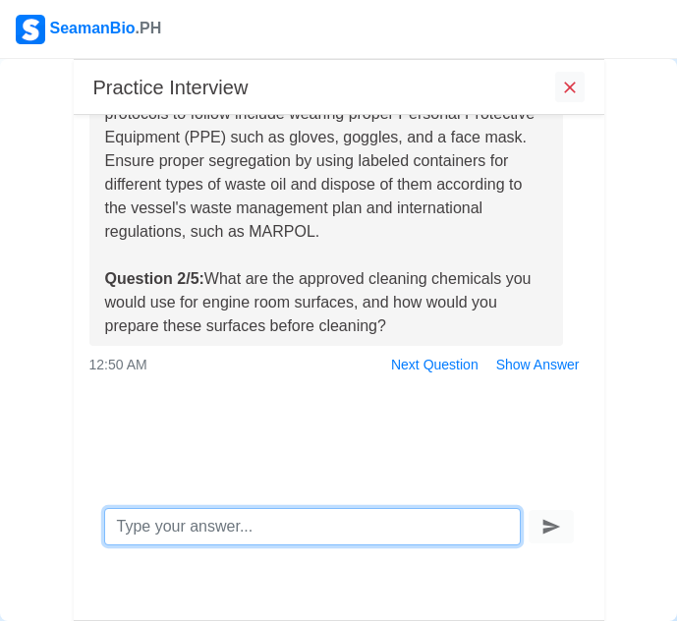
scroll to position [327, 0]
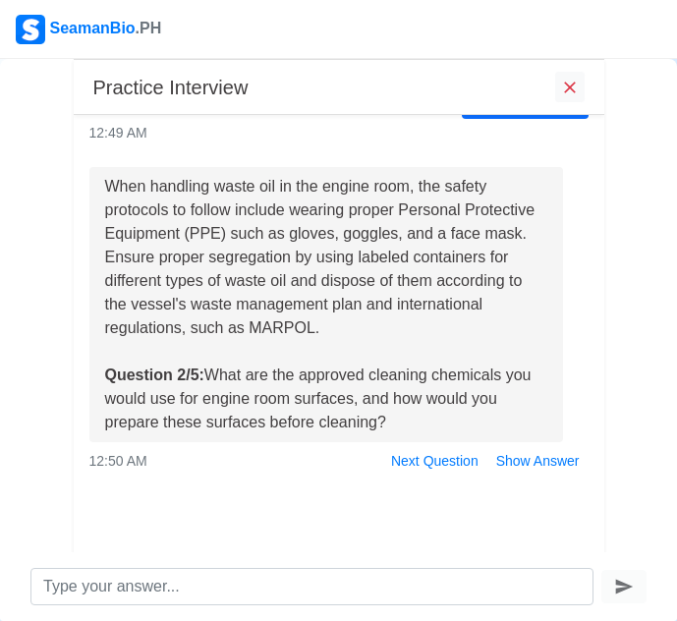
drag, startPoint x: 109, startPoint y: 187, endPoint x: 418, endPoint y: 429, distance: 392.1
click at [418, 429] on div "When handling waste oil in the engine room, the safety protocols to follow incl…" at bounding box center [326, 304] width 443 height 259
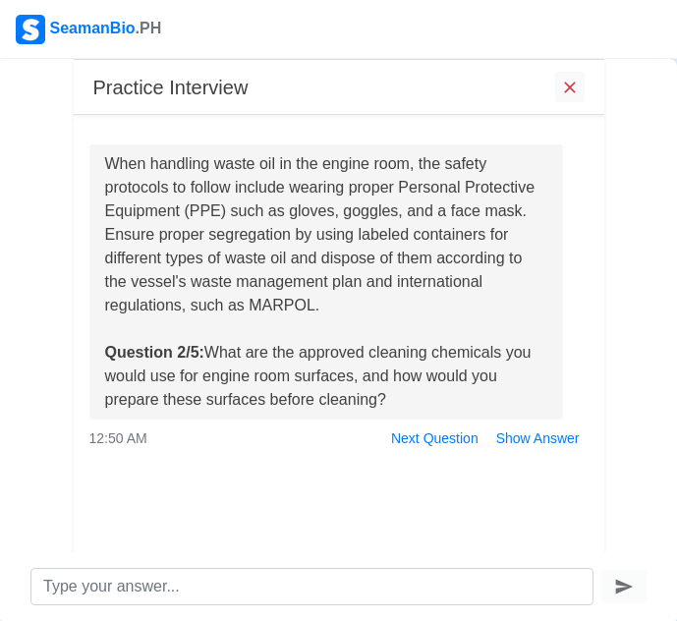
scroll to position [356, 0]
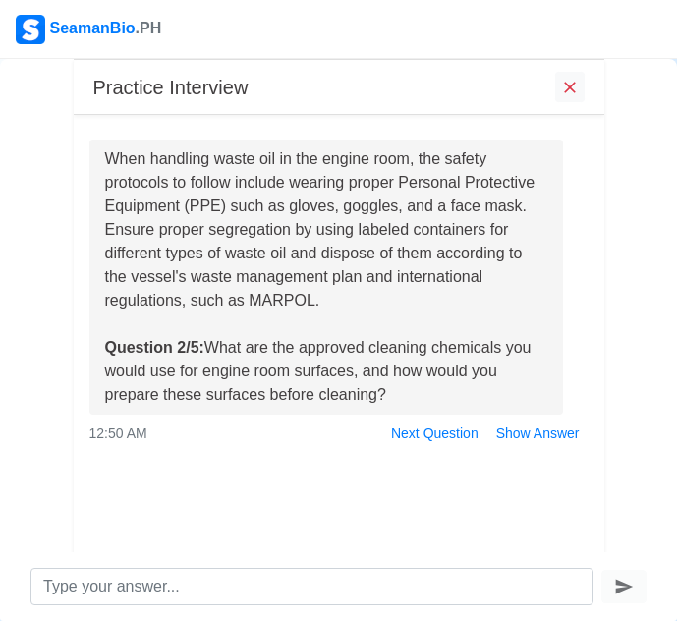
copy div "When handling waste oil in the engine room, the safety protocols to follow incl…"
click at [497, 427] on button "Show Answer" at bounding box center [538, 434] width 101 height 30
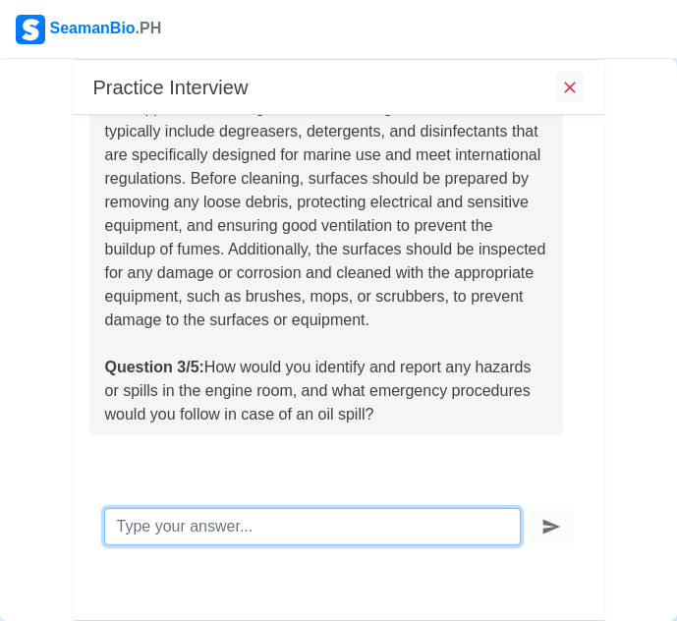
scroll to position [719, 0]
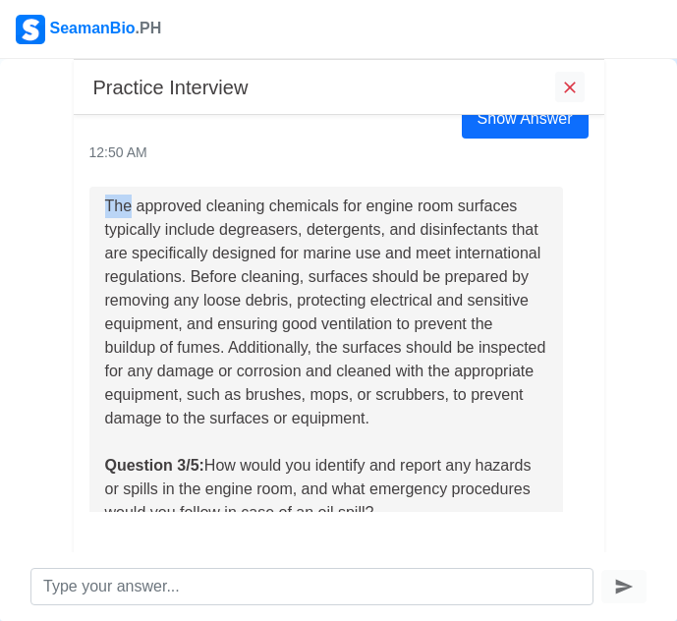
drag, startPoint x: 102, startPoint y: 200, endPoint x: 128, endPoint y: 218, distance: 31.7
click at [128, 218] on div "The approved cleaning chemicals for engine room surfaces typically include degr…" at bounding box center [326, 360] width 475 height 346
click at [144, 259] on div "The approved cleaning chemicals for engine room surfaces typically include degr…" at bounding box center [326, 360] width 443 height 330
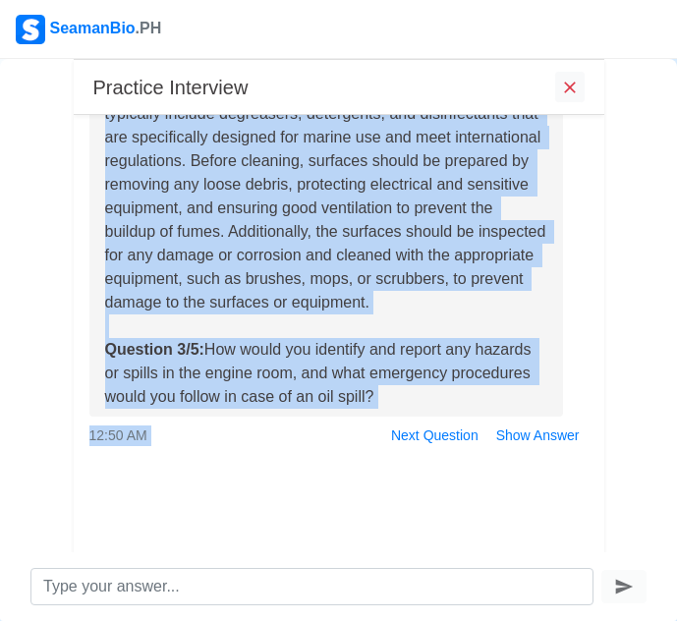
scroll to position [836, 0]
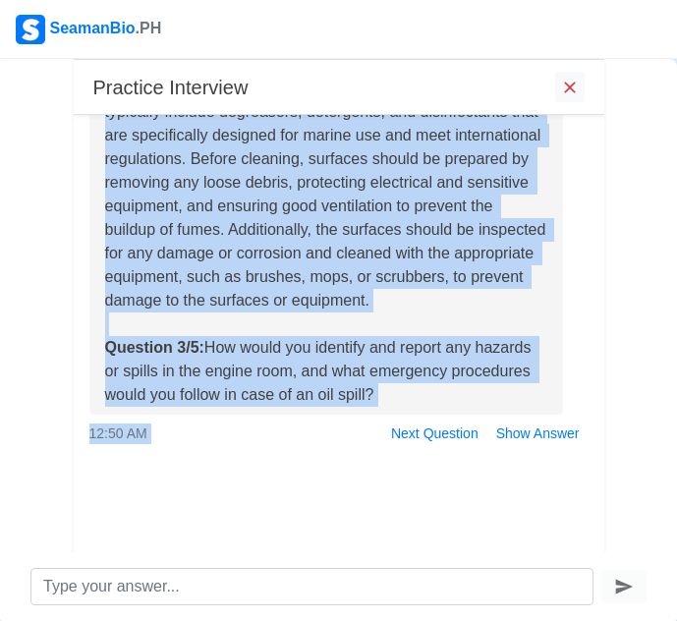
drag, startPoint x: 105, startPoint y: 205, endPoint x: 479, endPoint y: 420, distance: 430.6
click at [479, 407] on div "The approved cleaning chemicals for engine room surfaces typically include degr…" at bounding box center [326, 242] width 443 height 330
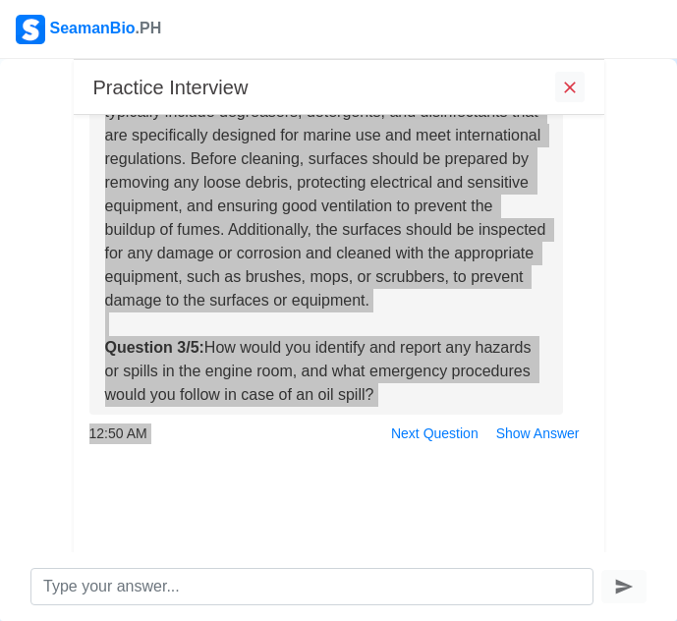
scroll to position [861, 0]
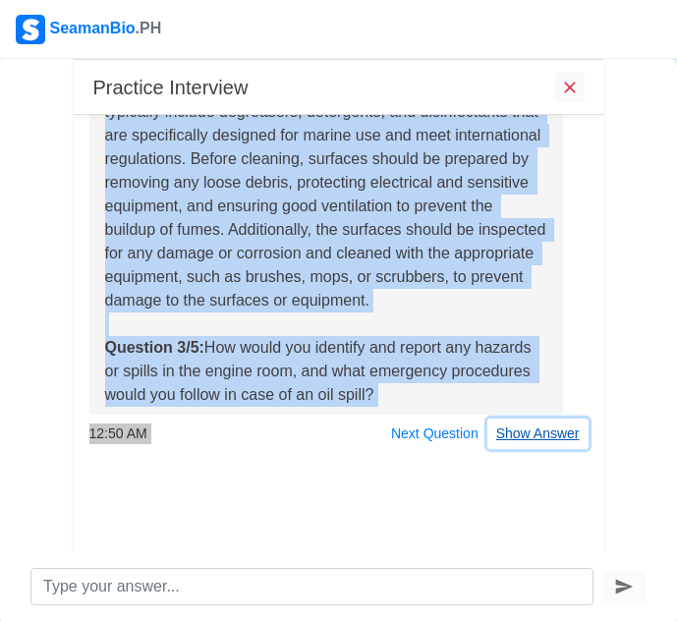
click at [509, 429] on button "Show Answer" at bounding box center [538, 434] width 101 height 30
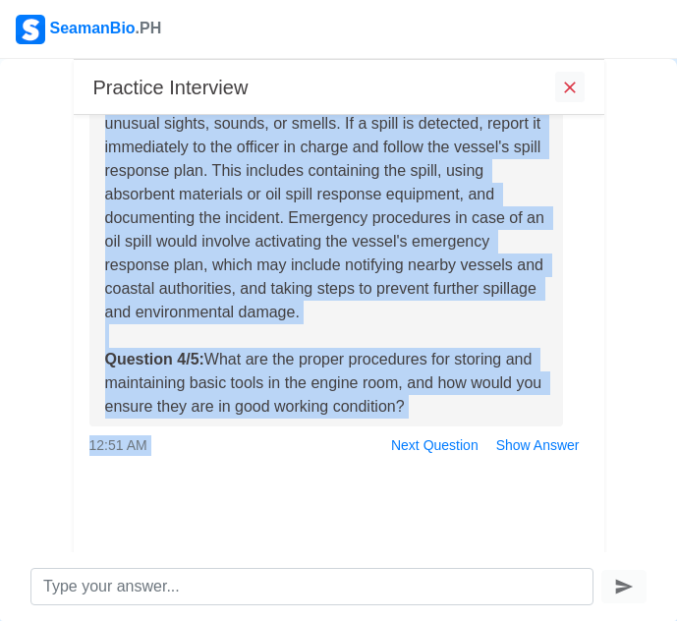
scroll to position [1366, 0]
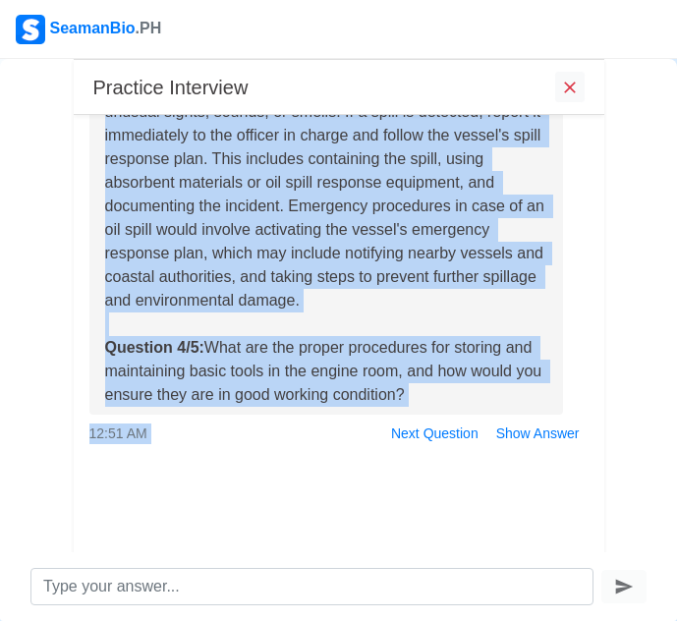
drag, startPoint x: 102, startPoint y: 207, endPoint x: 511, endPoint y: 390, distance: 447.9
click at [511, 390] on div "To identify and report hazards or spills in the engine room, you should conduct…" at bounding box center [326, 230] width 475 height 370
click at [498, 433] on button "Show Answer" at bounding box center [538, 434] width 101 height 30
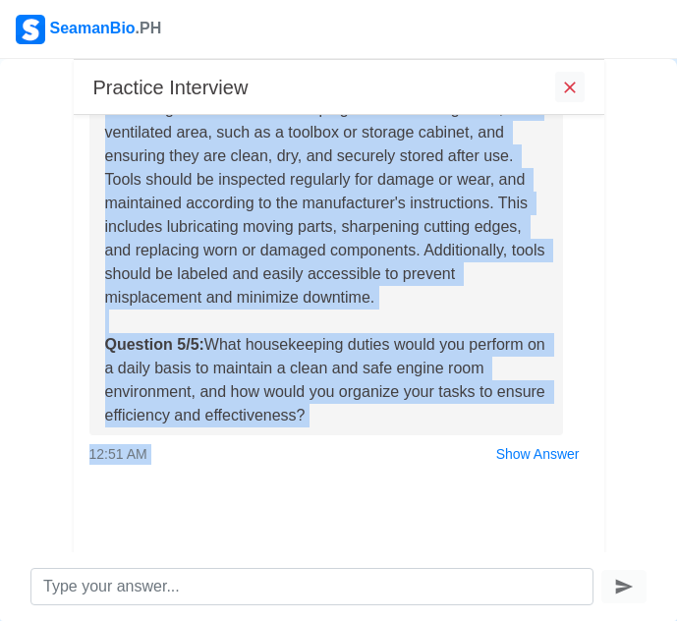
scroll to position [1872, 0]
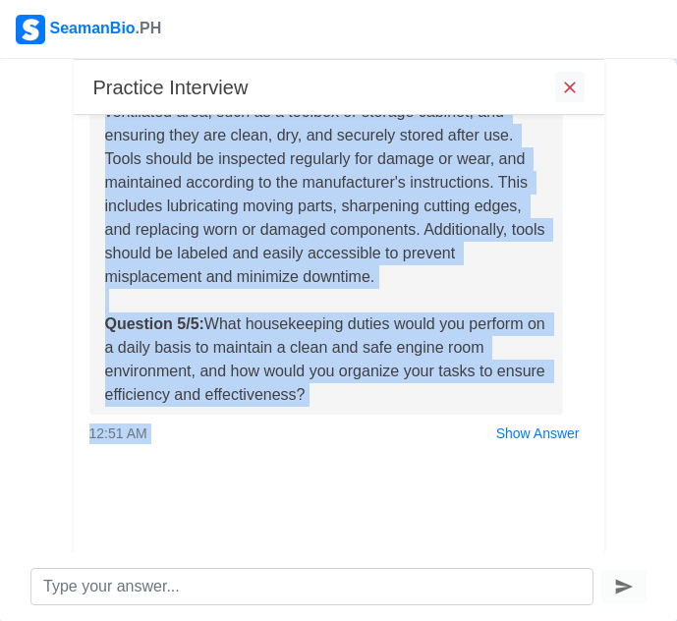
drag, startPoint x: 104, startPoint y: 205, endPoint x: 491, endPoint y: 391, distance: 429.5
click at [491, 391] on div "The proper procedures for storing and maintaining basic tools in the engine roo…" at bounding box center [326, 230] width 443 height 354
click at [545, 434] on button "Show Answer" at bounding box center [538, 434] width 101 height 30
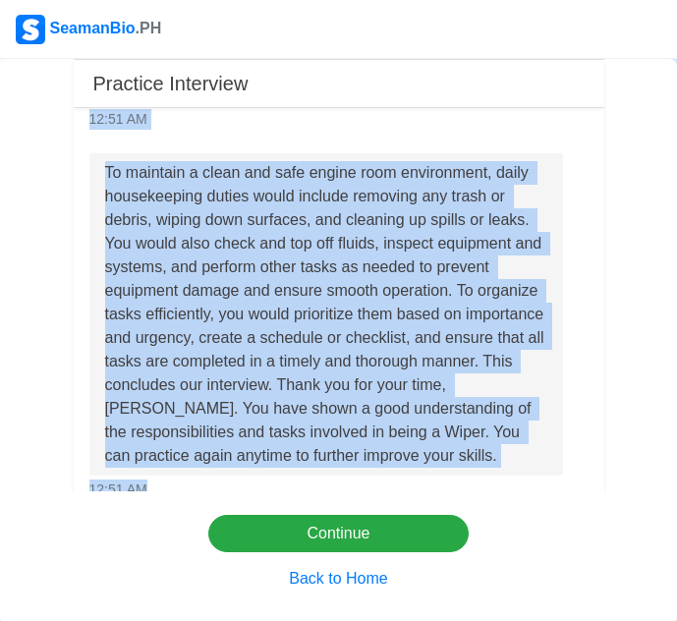
scroll to position [2271, 0]
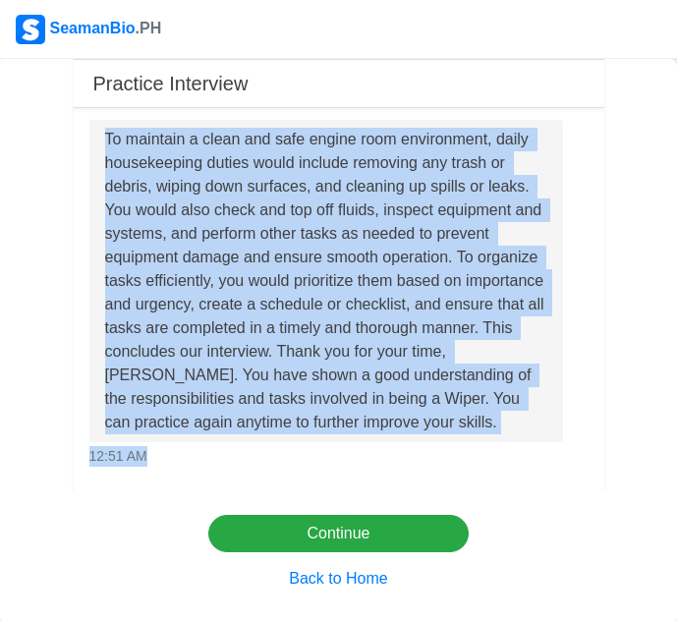
drag, startPoint x: 104, startPoint y: 162, endPoint x: 560, endPoint y: 446, distance: 537.3
click at [560, 446] on div "To maintain a clean and safe engine room environment, daily housekeeping duties…" at bounding box center [339, 293] width 529 height 347
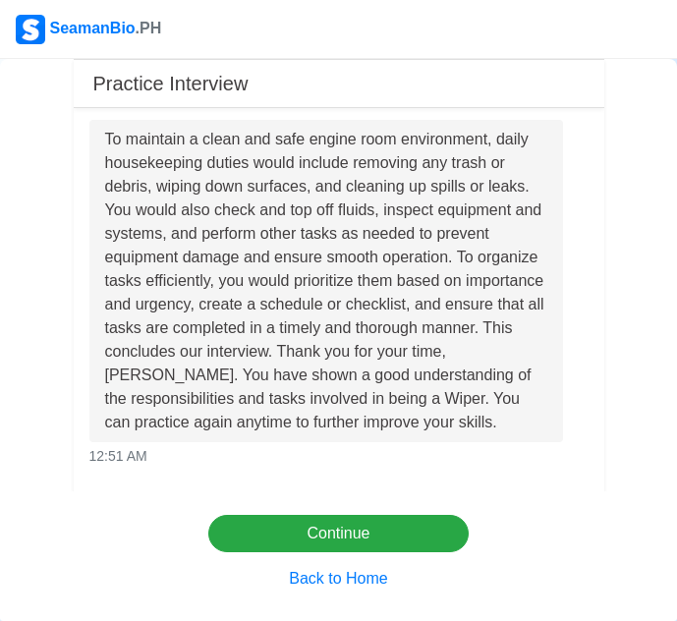
click at [626, 223] on div "Practice Interview Hello [PERSON_NAME], I'm Gem from SeamanBioPH. We want you t…" at bounding box center [338, 340] width 677 height 562
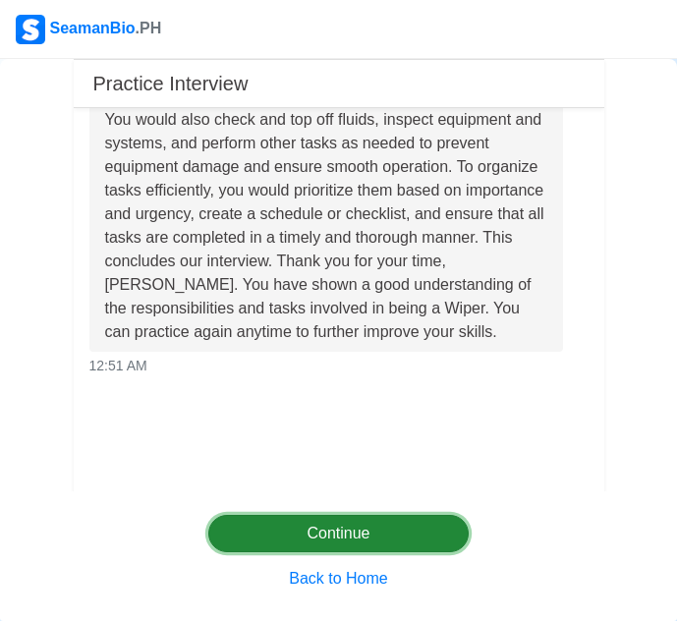
click at [381, 537] on button "Continue" at bounding box center [338, 533] width 260 height 37
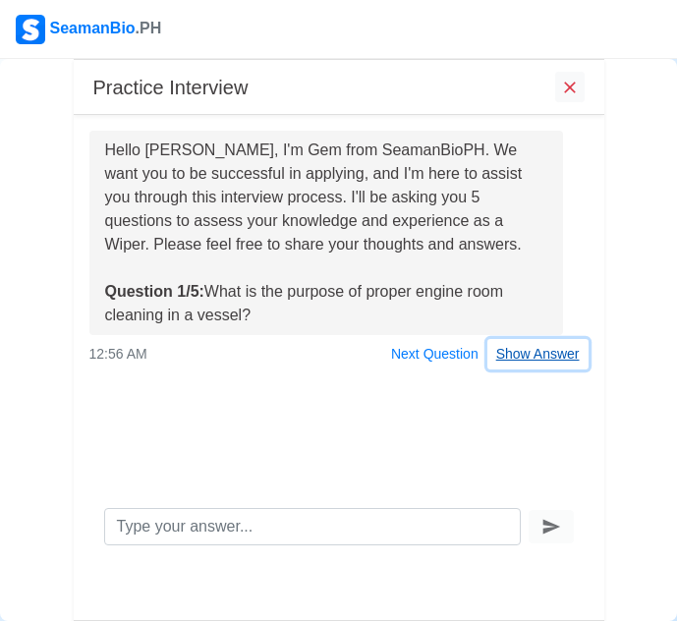
click at [545, 358] on button "Show Answer" at bounding box center [538, 354] width 101 height 30
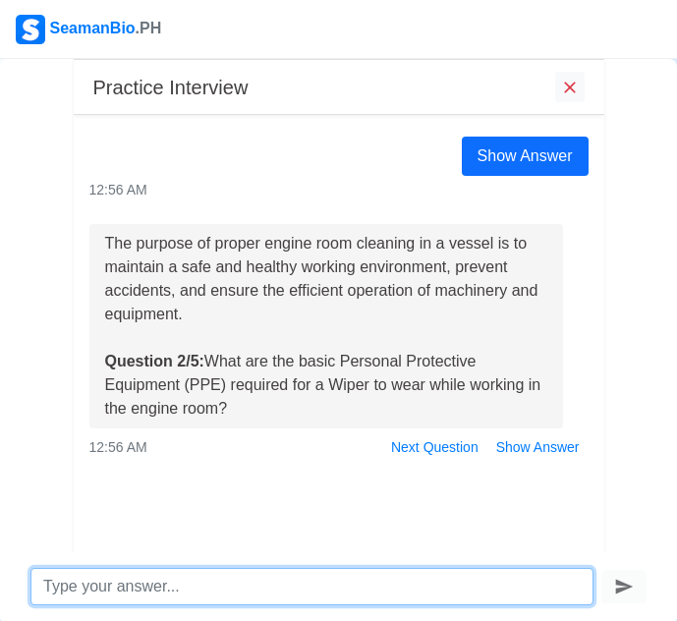
scroll to position [261, 0]
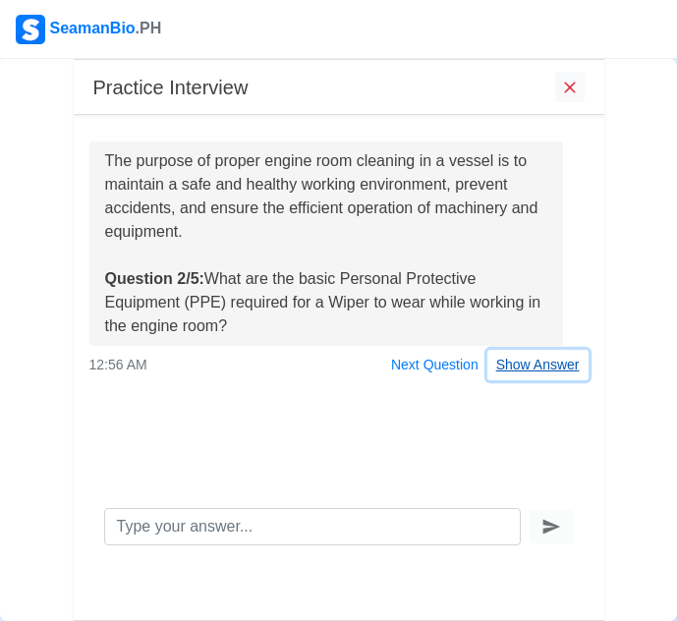
click at [487, 369] on div "The purpose of proper engine room cleaning in a vessel is to maintain a safe an…" at bounding box center [339, 261] width 529 height 239
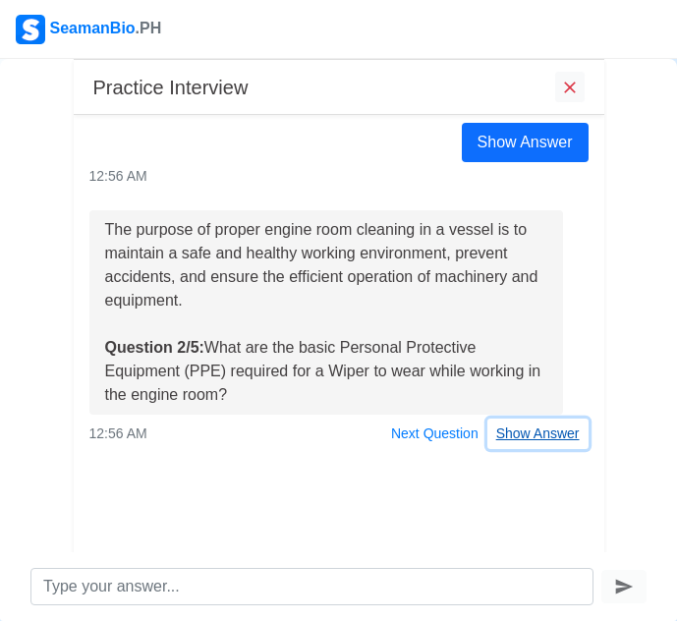
click at [540, 439] on button "Show Answer" at bounding box center [538, 434] width 101 height 30
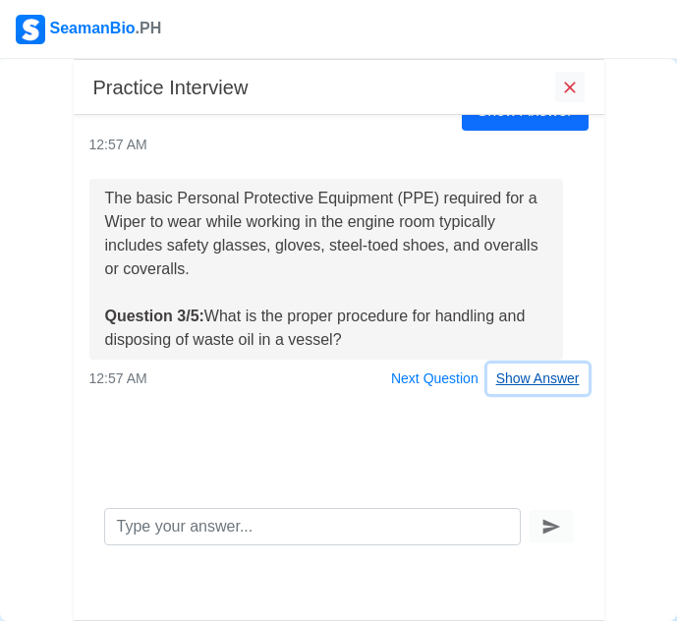
scroll to position [578, 0]
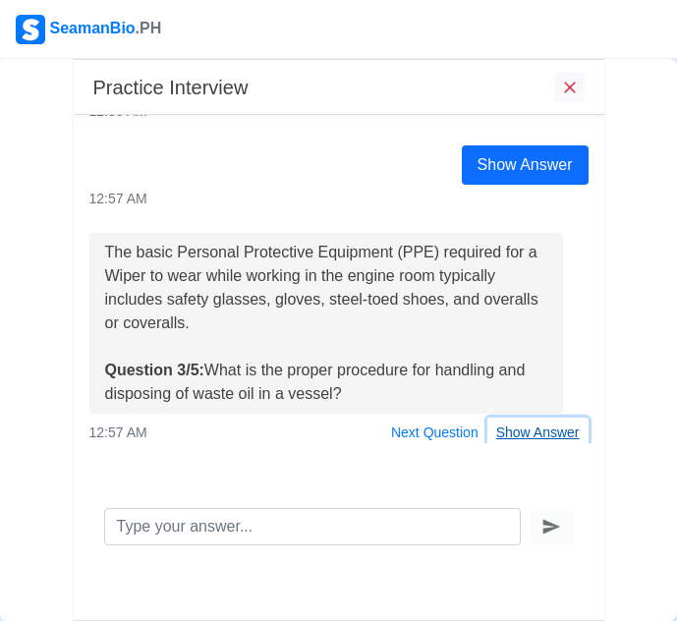
click at [531, 375] on div "The basic Personal Protective Equipment (PPE) required for a Wiper to wear whil…" at bounding box center [339, 340] width 529 height 215
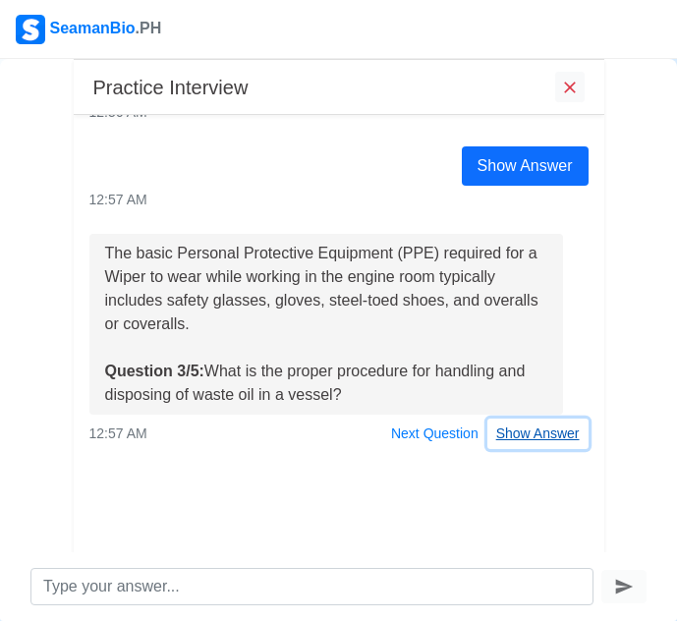
click at [527, 431] on button "Show Answer" at bounding box center [538, 434] width 101 height 30
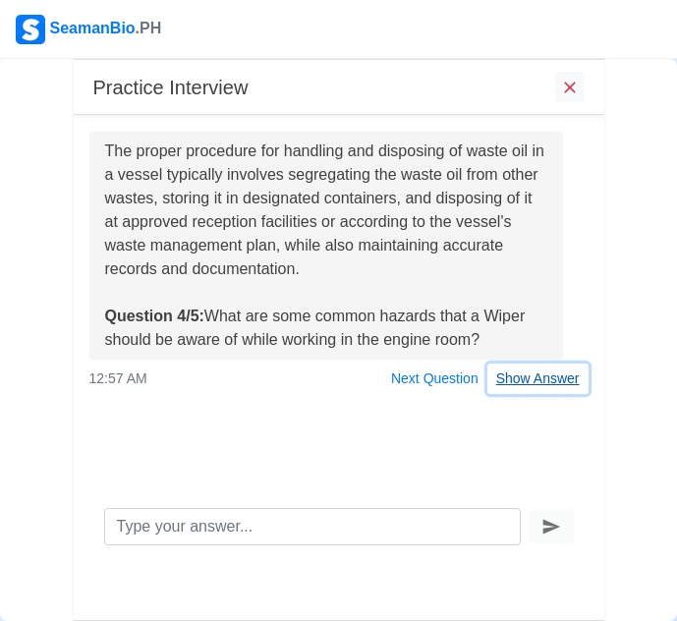
scroll to position [942, 0]
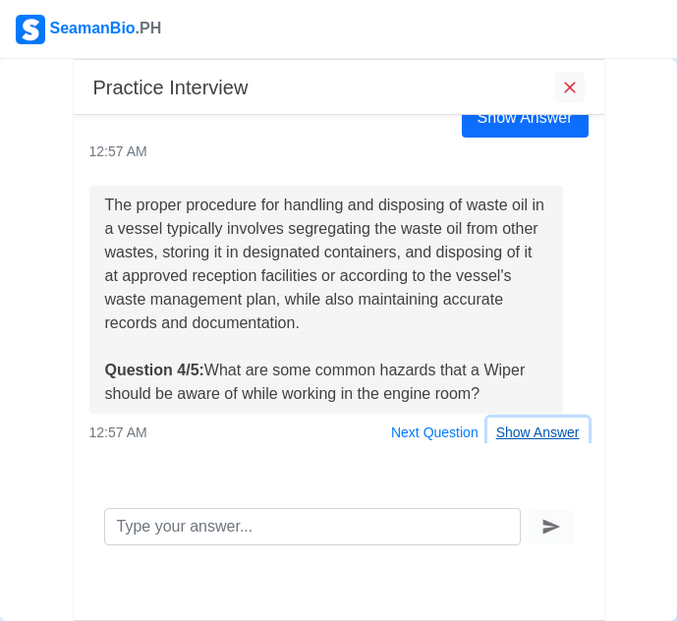
click at [540, 376] on div "The proper procedure for handling and disposing of waste oil in a vessel typica…" at bounding box center [339, 317] width 529 height 262
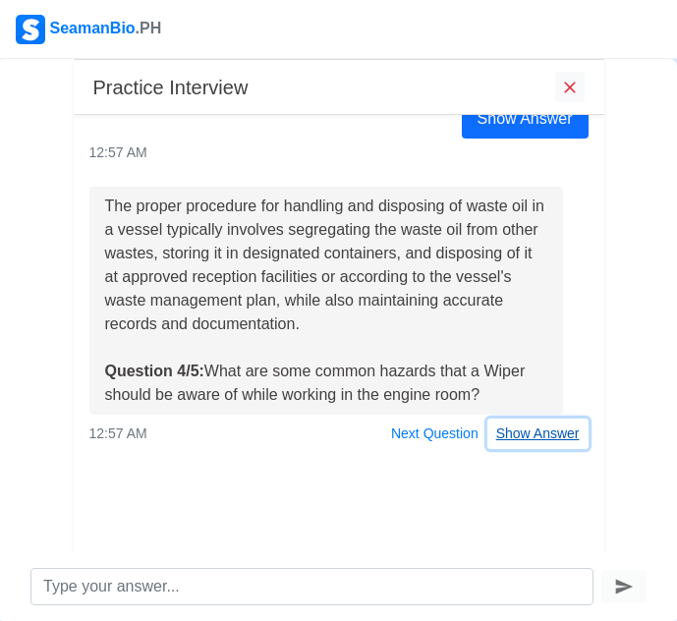
click at [536, 434] on button "Show Answer" at bounding box center [538, 434] width 101 height 30
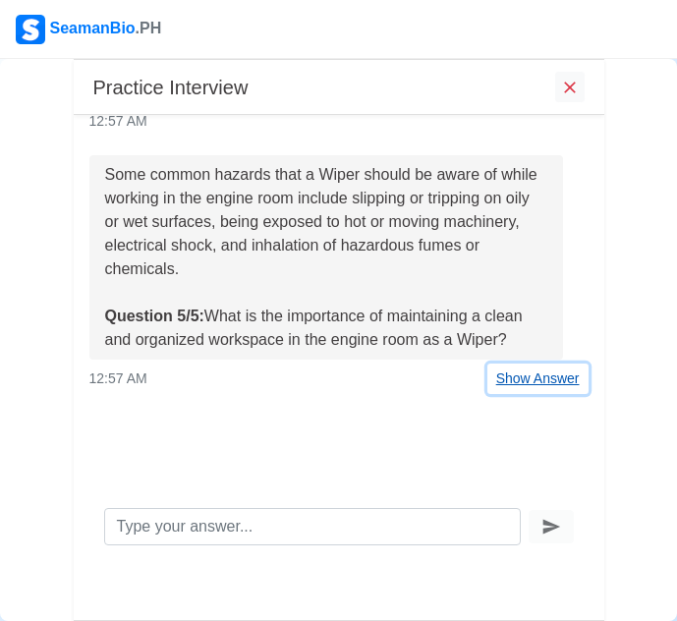
scroll to position [1282, 0]
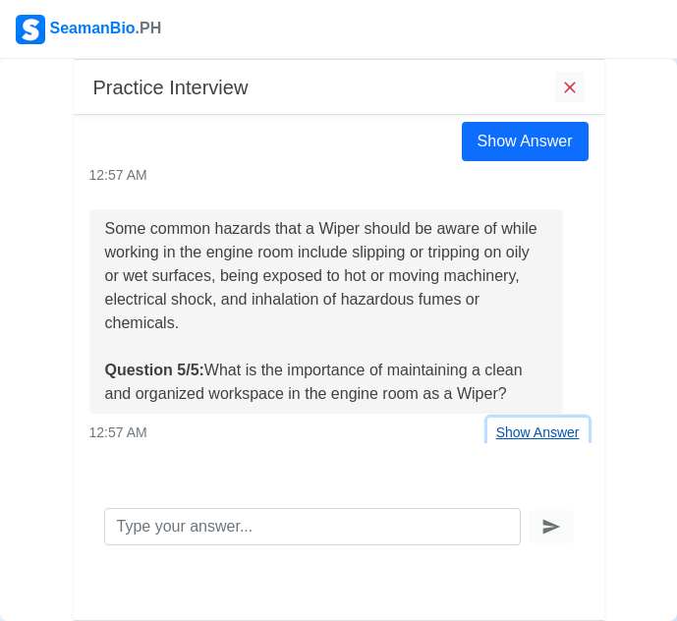
click at [532, 376] on div "Some common hazards that a Wiper should be aware of while working in the engine…" at bounding box center [339, 328] width 529 height 239
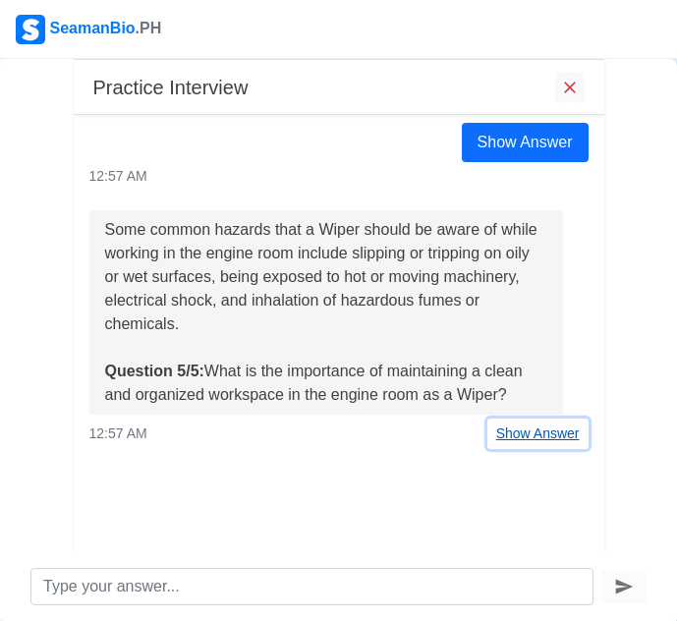
click at [540, 431] on button "Show Answer" at bounding box center [538, 434] width 101 height 30
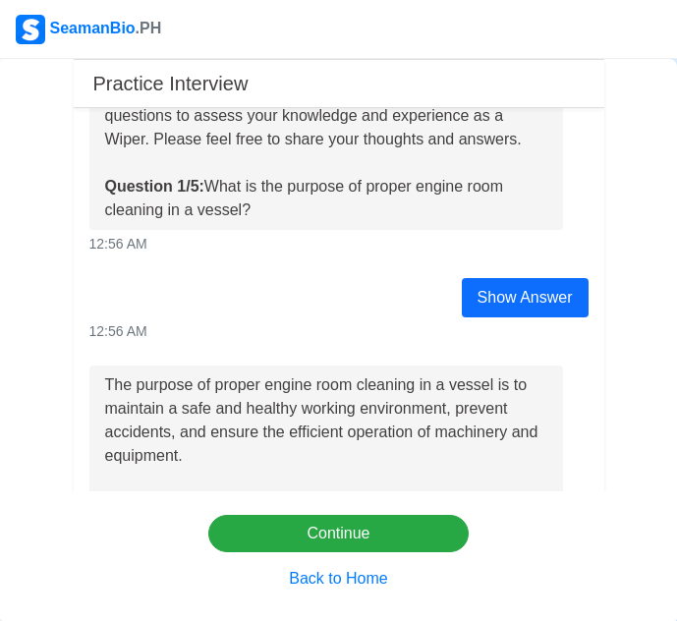
scroll to position [0, 0]
